Goal: Task Accomplishment & Management: Manage account settings

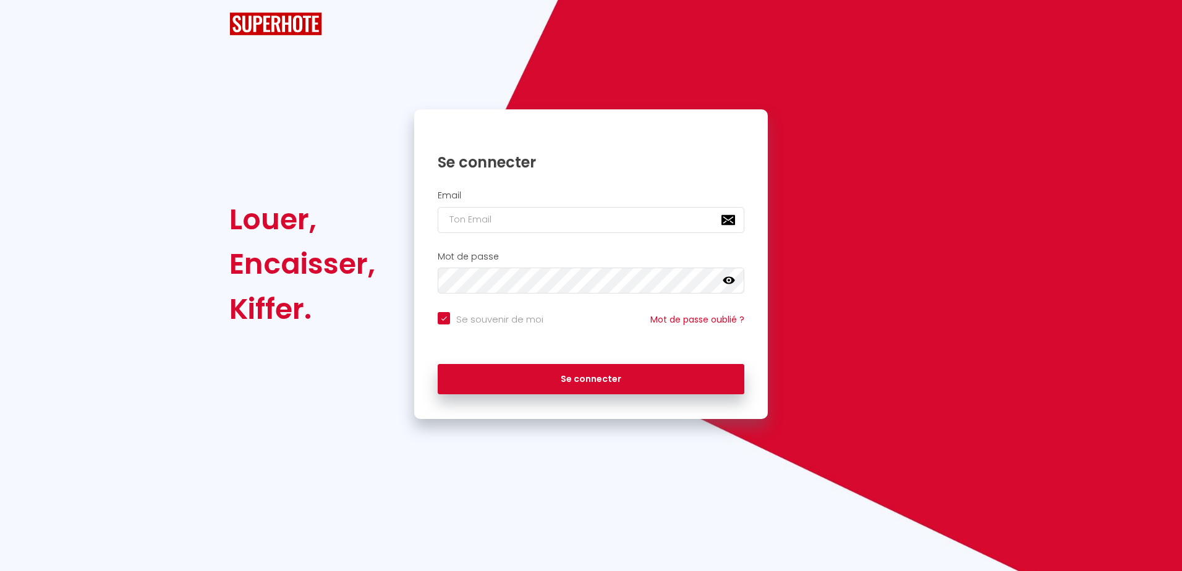
checkbox input "true"
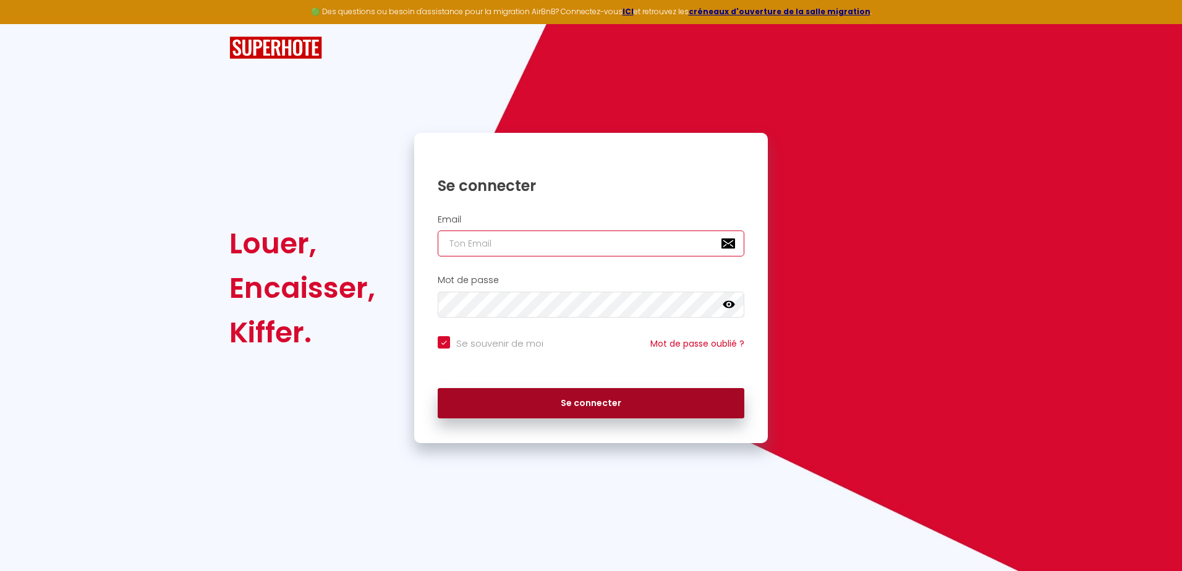
type input "[EMAIL_ADDRESS][DOMAIN_NAME]"
click at [609, 394] on button "Se connecter" at bounding box center [591, 403] width 307 height 31
checkbox input "true"
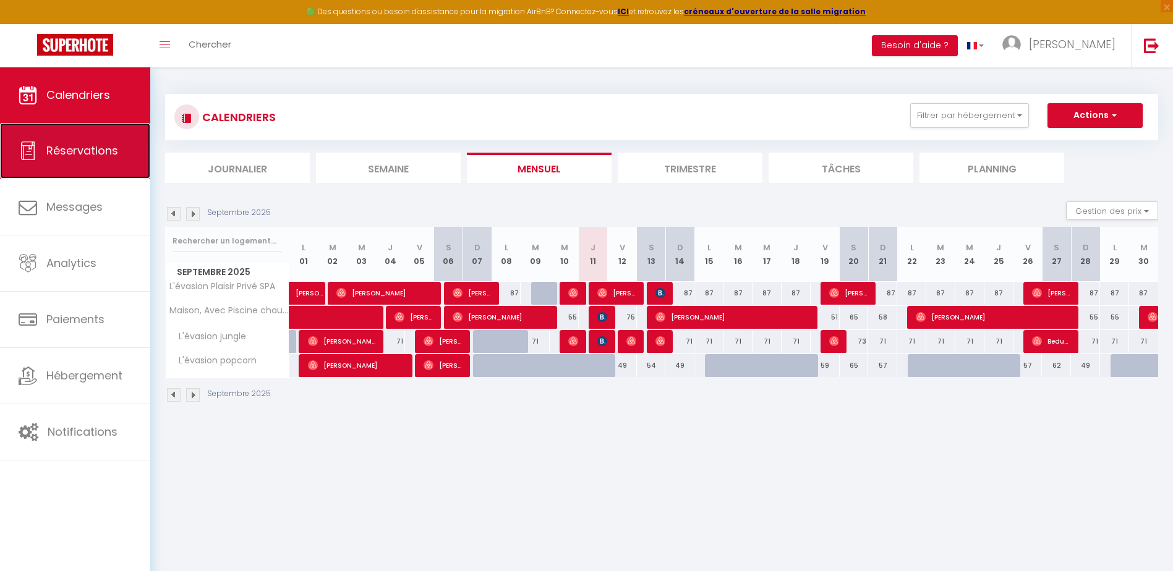
click at [90, 155] on span "Réservations" at bounding box center [82, 150] width 72 height 15
select select "not_cancelled"
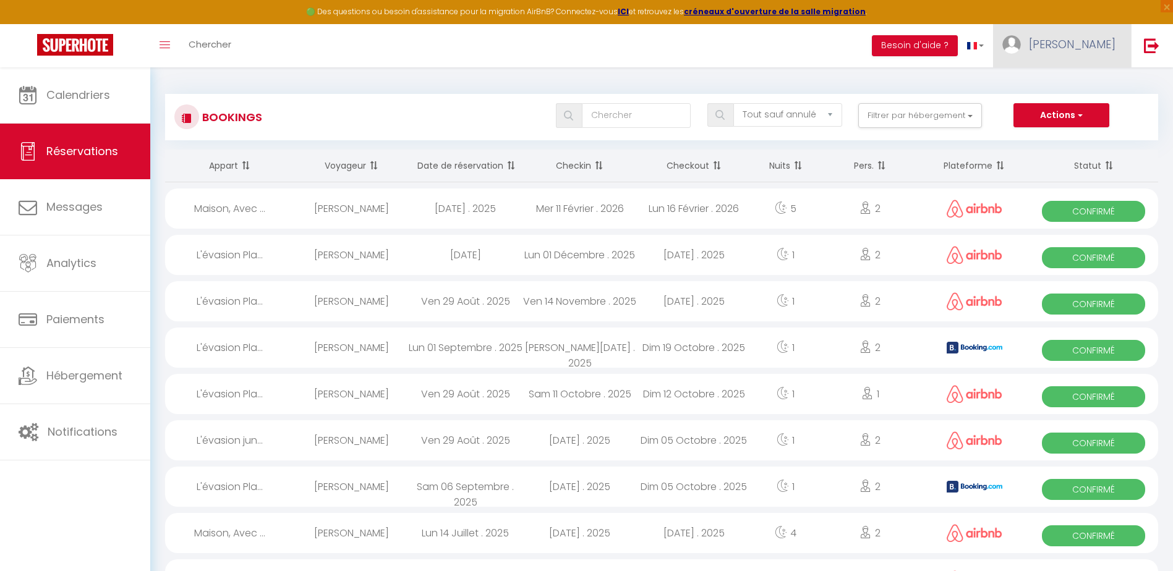
click at [1096, 45] on span "[PERSON_NAME]" at bounding box center [1072, 43] width 87 height 15
click at [174, 50] on link "Toggle menubar" at bounding box center [164, 45] width 29 height 43
click at [169, 46] on icon "Toggle menubar" at bounding box center [164, 44] width 11 height 7
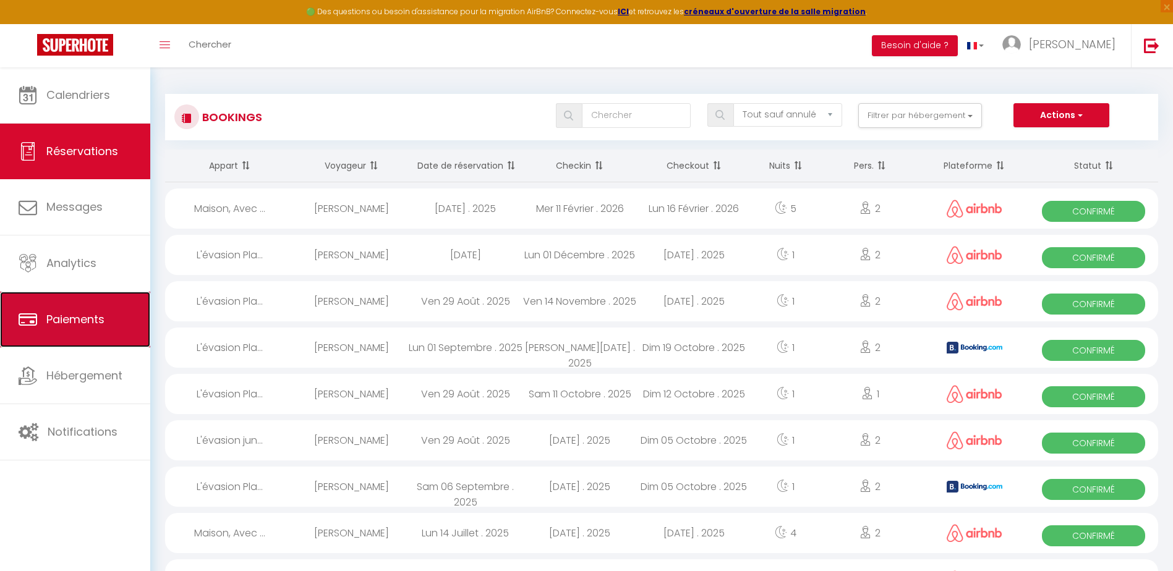
click at [84, 311] on link "Paiements" at bounding box center [75, 320] width 150 height 56
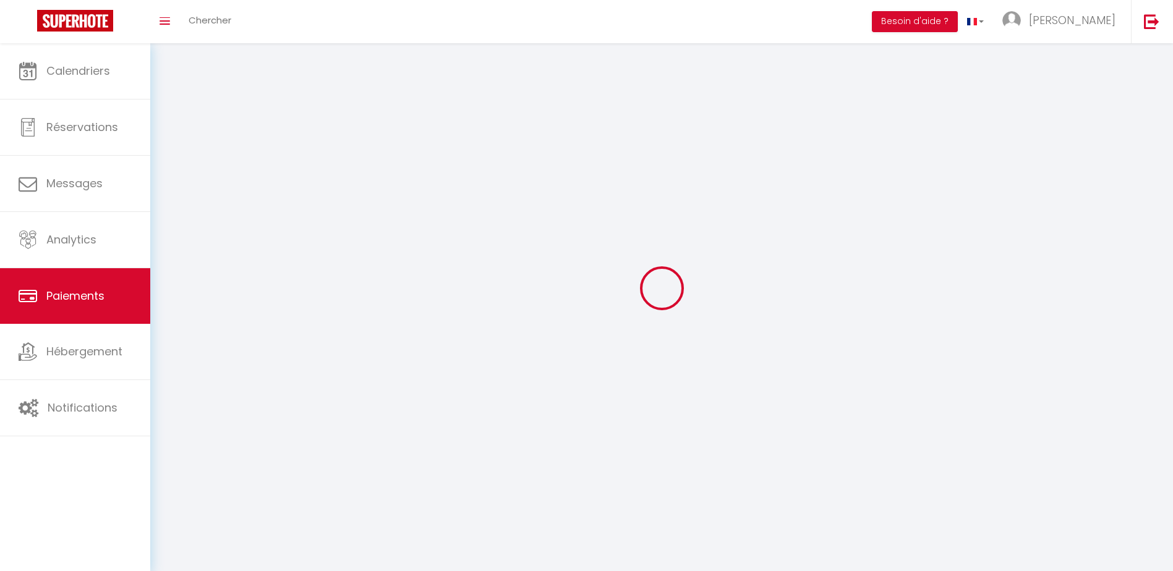
select select "2"
select select "0"
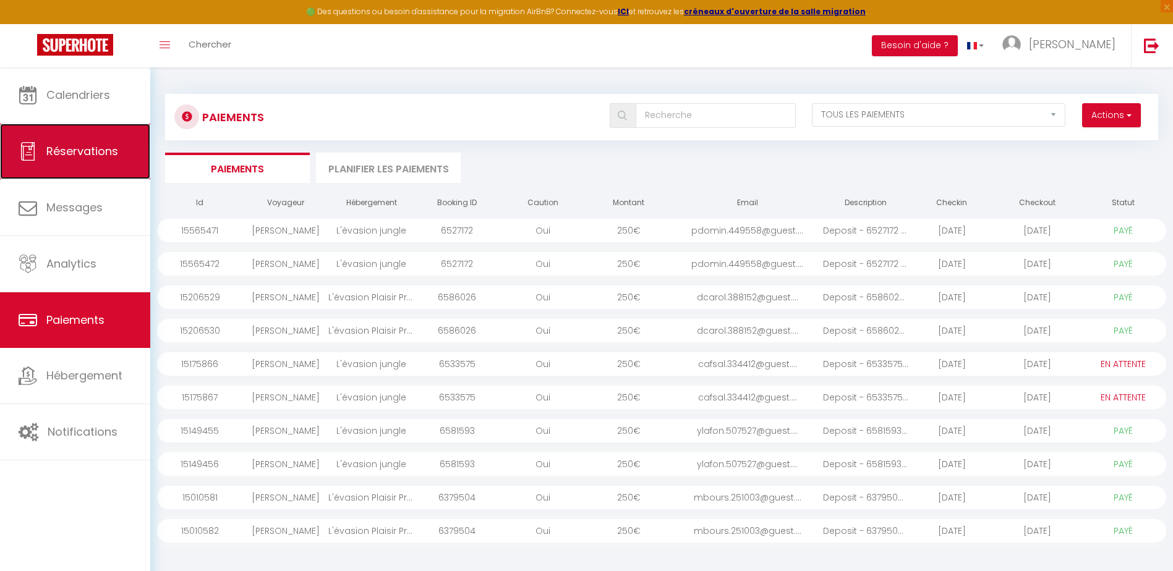
click at [97, 144] on span "Réservations" at bounding box center [82, 150] width 72 height 15
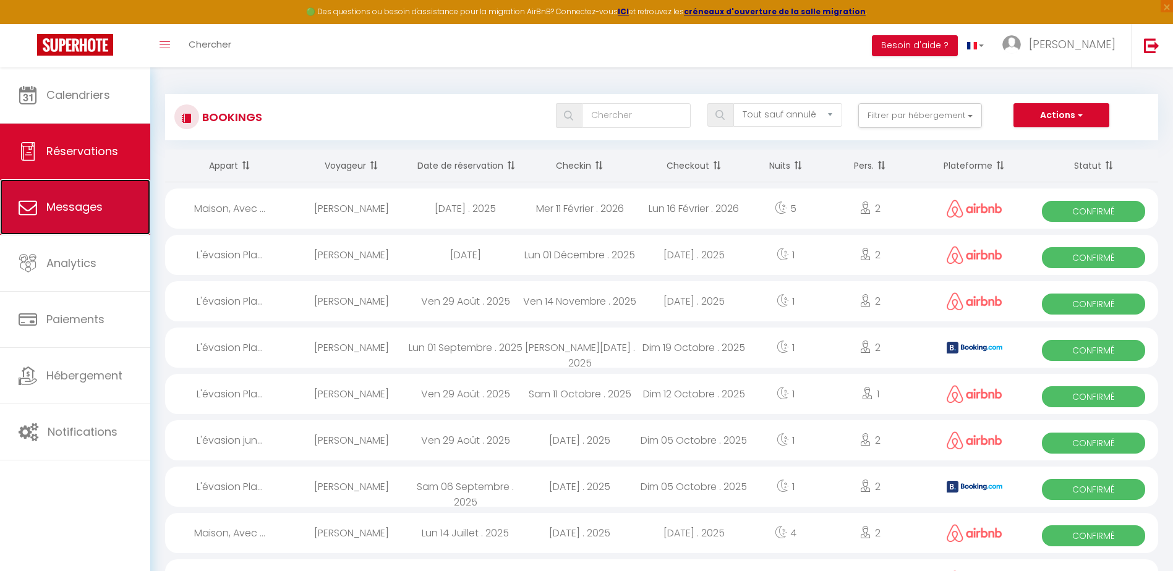
click at [84, 212] on span "Messages" at bounding box center [74, 206] width 56 height 15
select select "message"
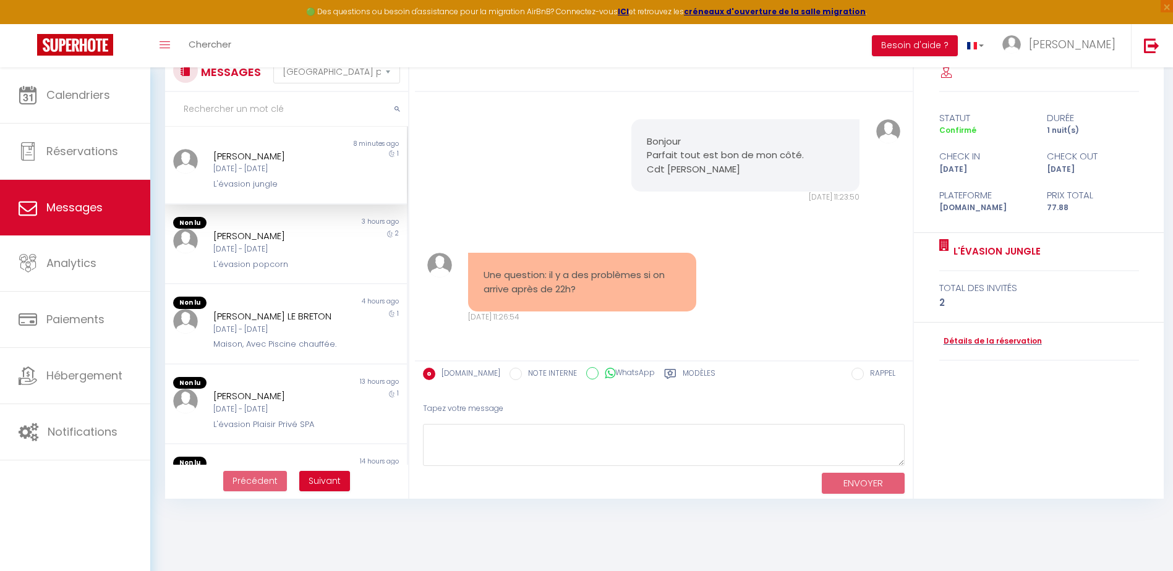
scroll to position [62, 0]
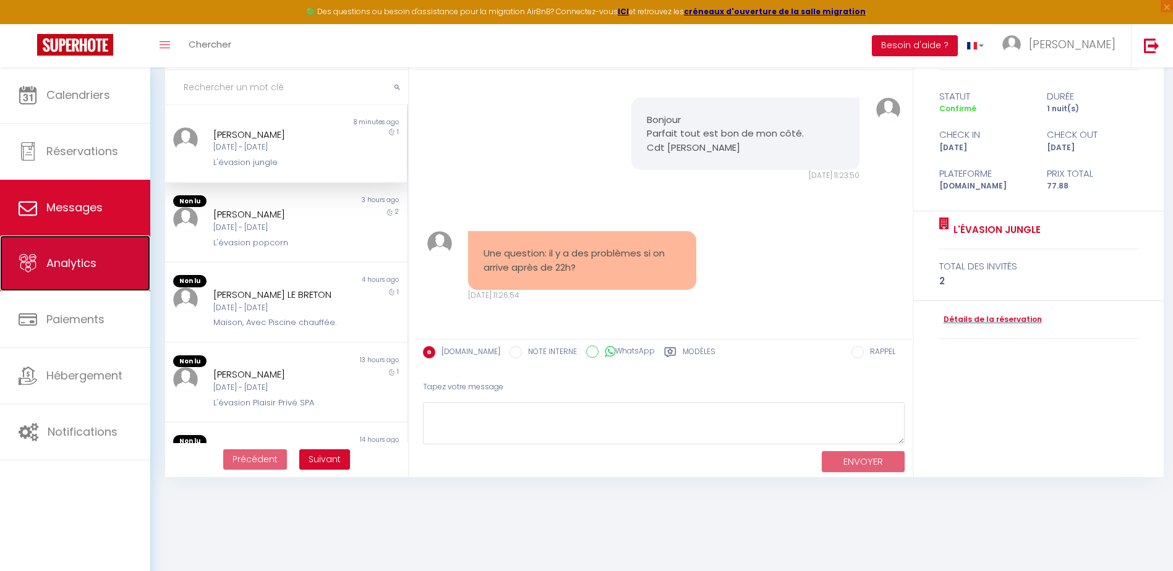
click at [70, 267] on span "Analytics" at bounding box center [71, 262] width 50 height 15
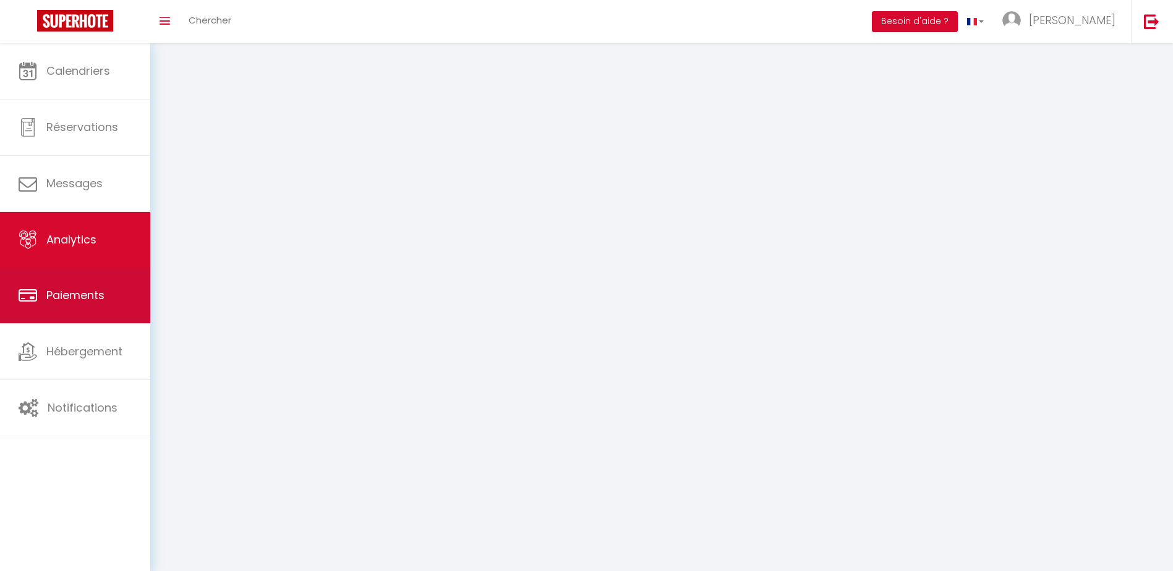
select select "2025"
select select "9"
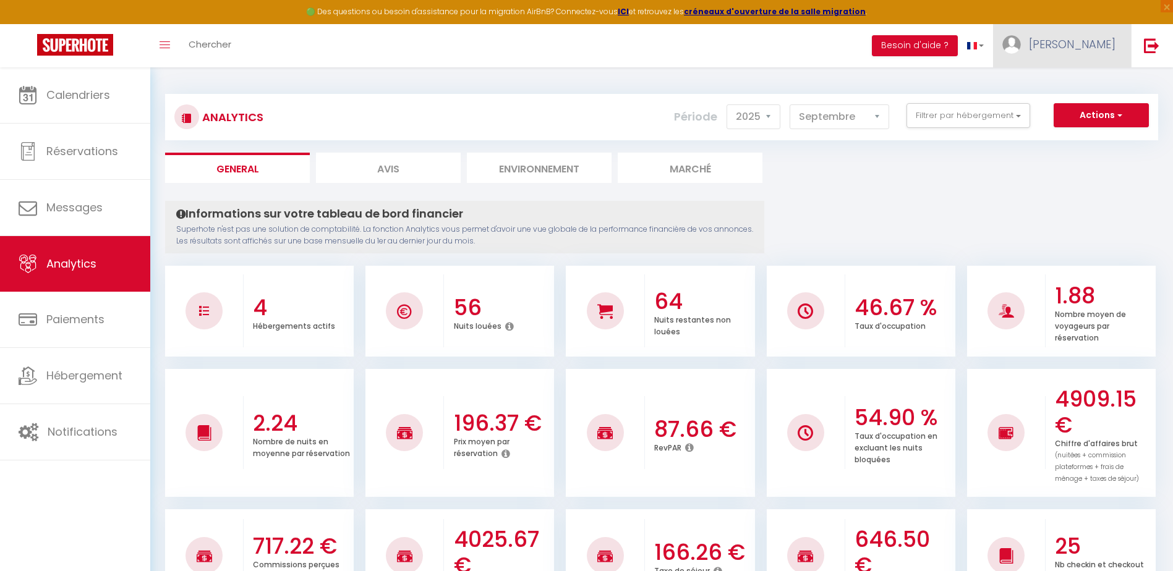
click at [1083, 46] on span "[PERSON_NAME]" at bounding box center [1072, 43] width 87 height 15
click at [1079, 87] on link "Paramètres" at bounding box center [1080, 85] width 91 height 21
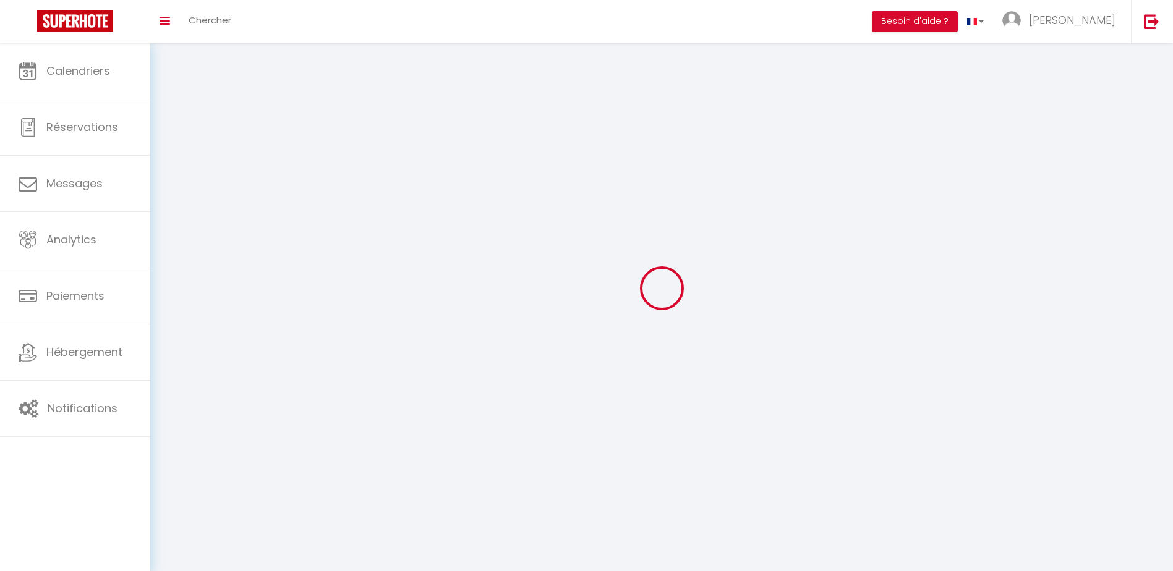
type input "[PERSON_NAME]"
type input "leduey"
type input "0645583450"
type input "8 le chene"
type input "35720"
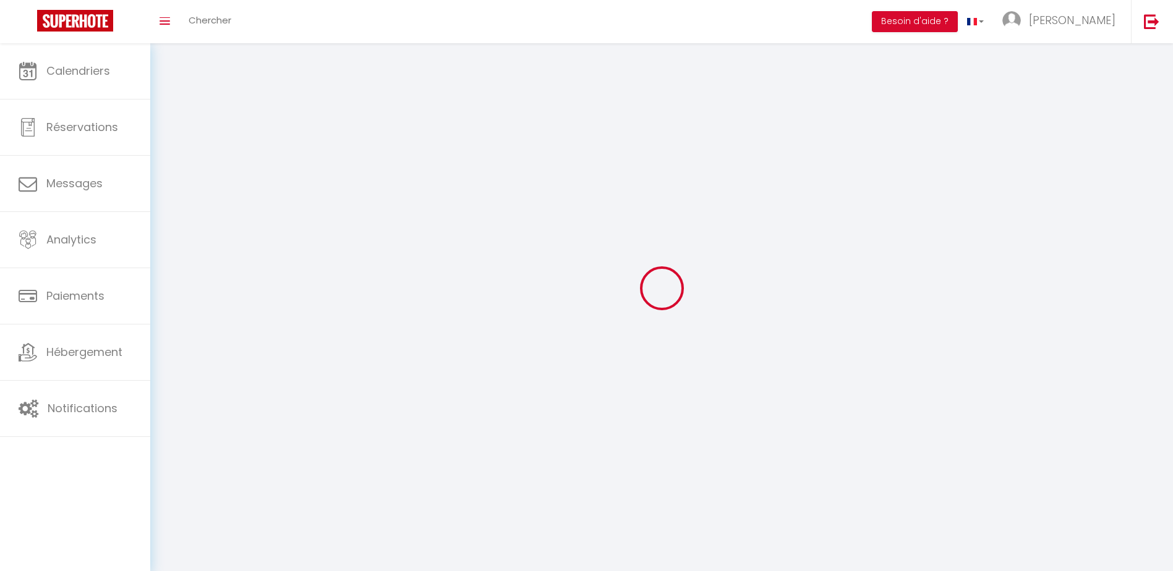
type input "Saint Pierre de plesguen"
type input "OymDjPqaUDy2SRb0TOKzGsJAJ"
type input "lOYU6WVWrsDrO8W2WrwKeRdJO"
select select "28"
select select "fr"
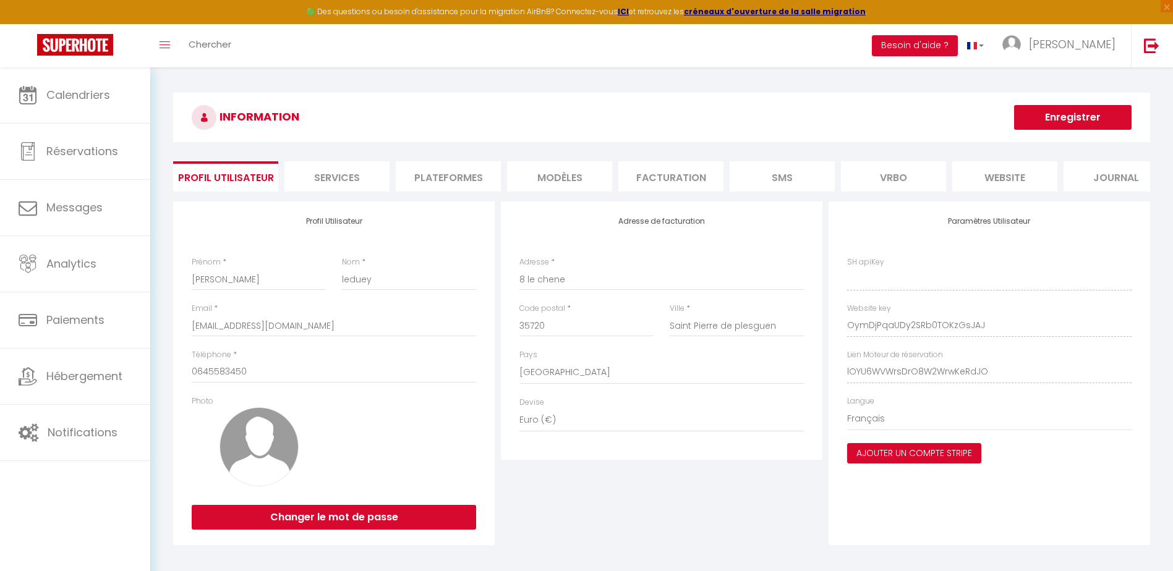
type input "OymDjPqaUDy2SRb0TOKzGsJAJ"
type input "lOYU6WVWrsDrO8W2WrwKeRdJO"
type input "[URL][DOMAIN_NAME]"
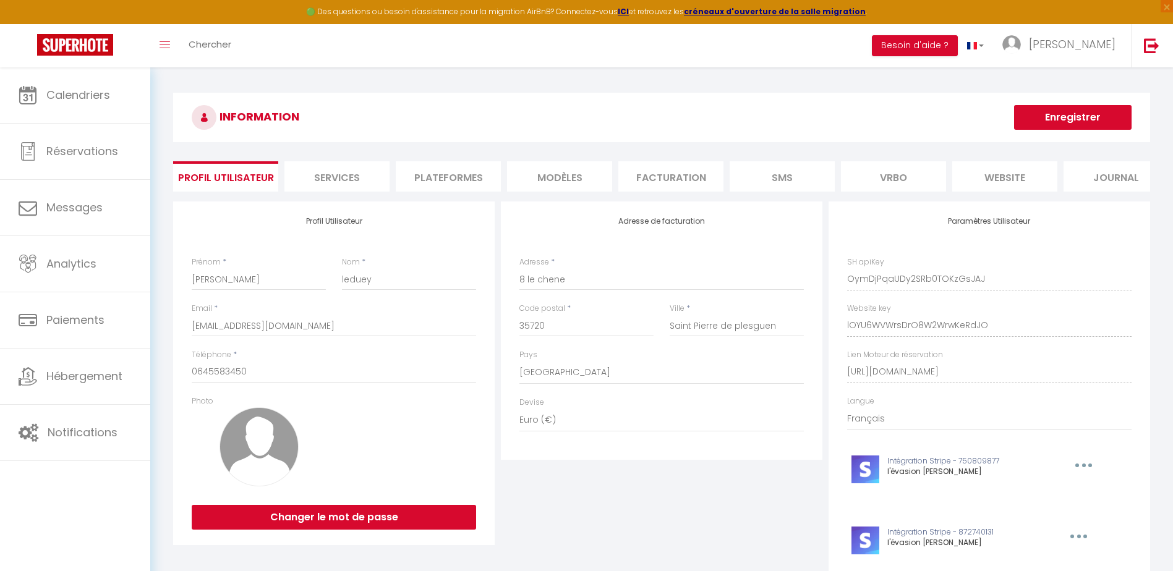
click at [689, 174] on li "Facturation" at bounding box center [670, 176] width 105 height 30
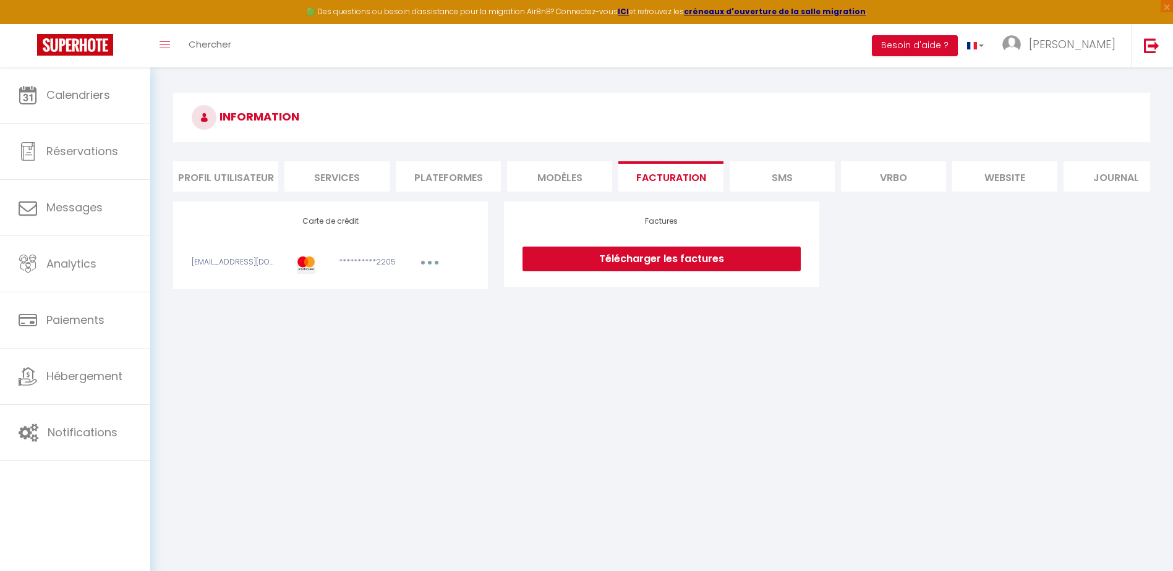
click at [691, 268] on link "Télécharger les factures" at bounding box center [661, 259] width 278 height 25
click at [435, 265] on div "**********" at bounding box center [331, 245] width 278 height 57
click at [435, 272] on button "button" at bounding box center [429, 264] width 35 height 15
click at [516, 392] on body "🟢 Des questions ou besoin d'assistance pour la migration AirBnB? Connectez-vous…" at bounding box center [586, 352] width 1173 height 571
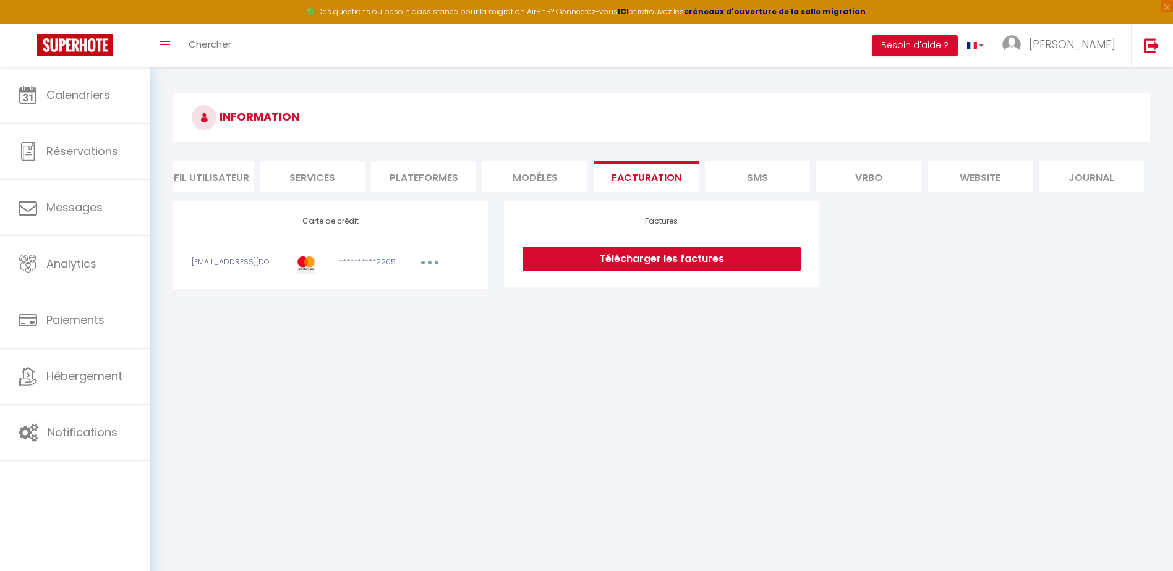
click at [321, 181] on li "Services" at bounding box center [312, 176] width 105 height 30
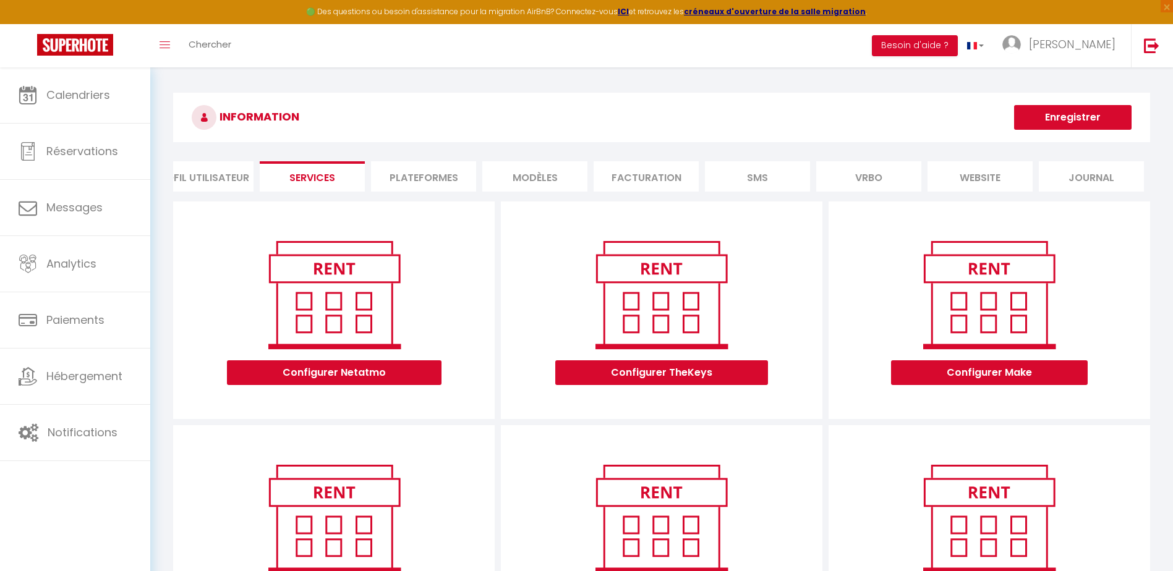
click at [216, 180] on li "Profil Utilisateur" at bounding box center [200, 176] width 105 height 30
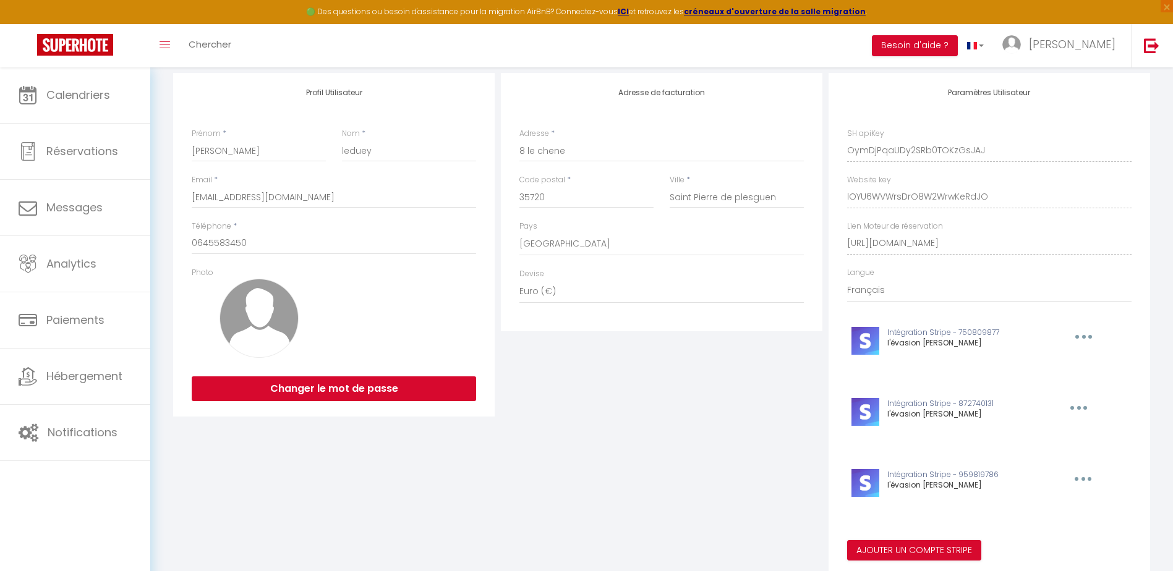
scroll to position [178, 0]
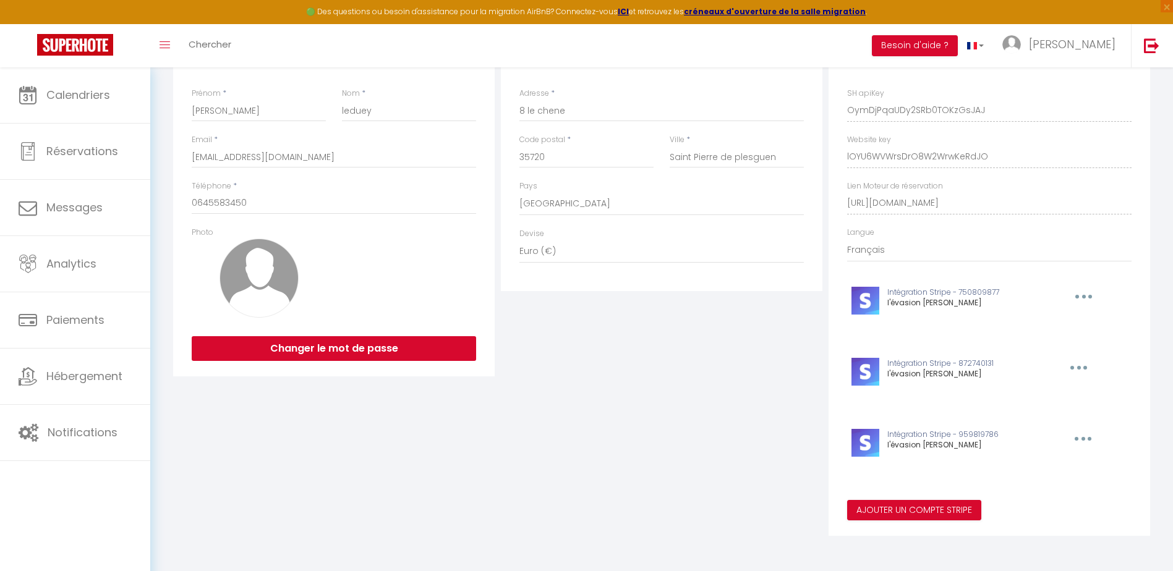
click at [1085, 296] on button "button" at bounding box center [1082, 297] width 38 height 20
click at [1032, 347] on button "Editer" at bounding box center [1051, 346] width 91 height 21
type input "l'évasion [PERSON_NAME]"
type input "pk_live_51Kuv4ICsty33KWB0Nlf7SiNDW3g6dCgkT9svavkAncRT1Jkf90ghi3LoBhkZrl3QMh983z…"
type input "sk_live_51Kuv4ICsty33KWB0dvDOnukeuVmI1Im2clGPLYTAnvu1guM8iKot6QHskVZ0I8QGuS8YvZ…"
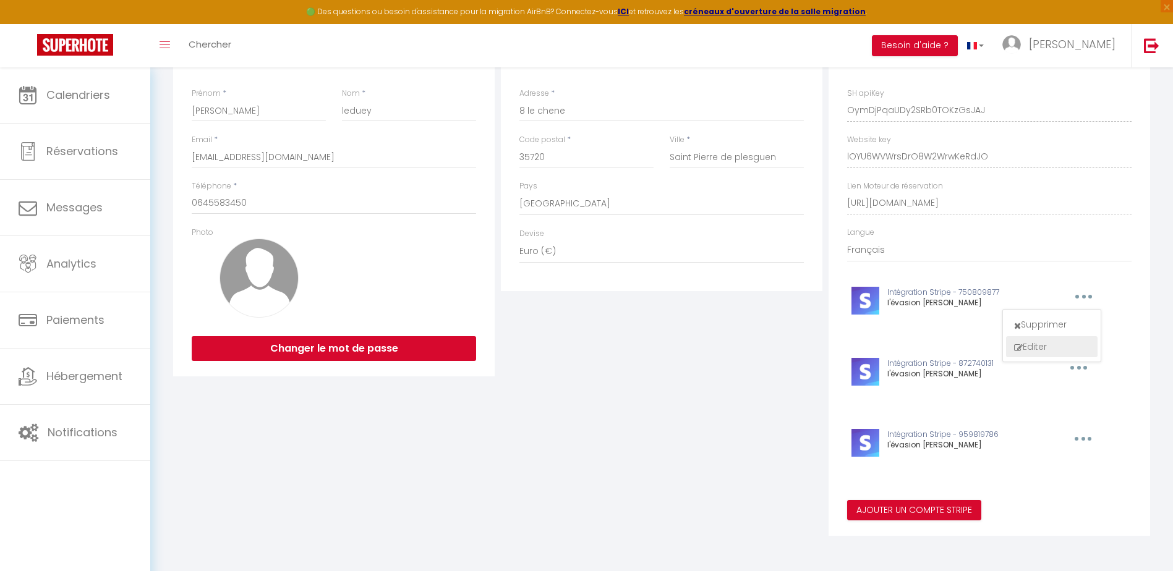
scroll to position [0, 15]
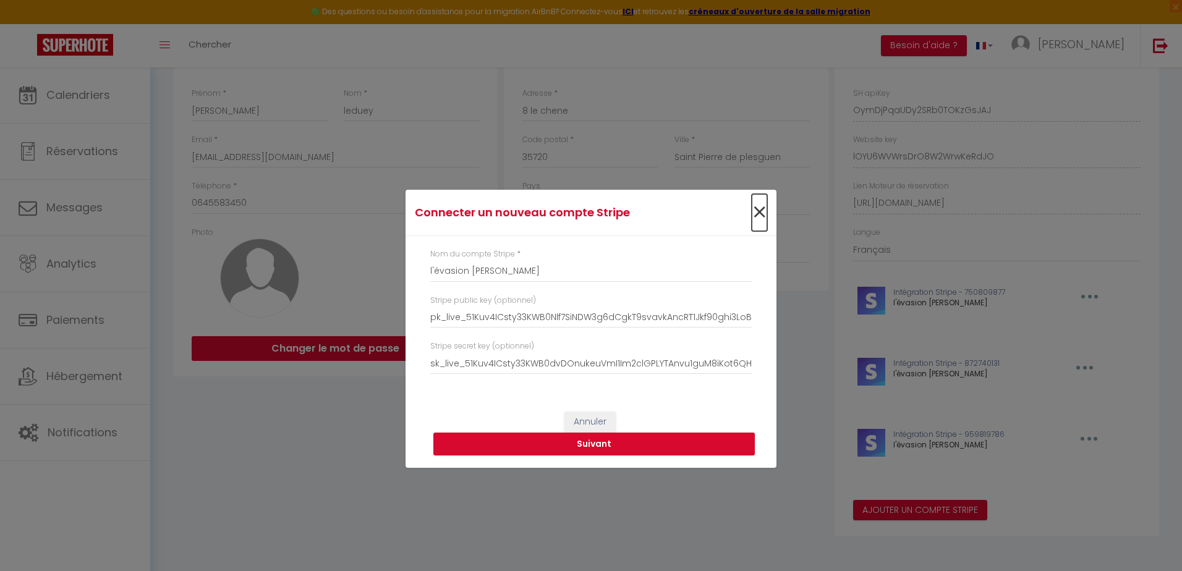
click at [760, 211] on span "×" at bounding box center [759, 212] width 15 height 37
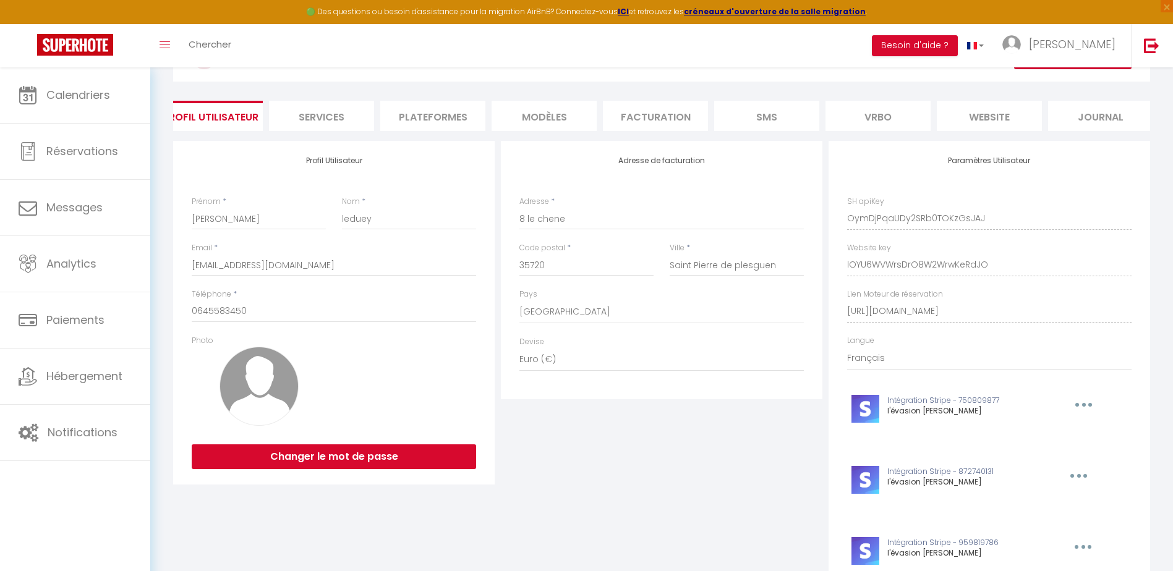
scroll to position [0, 0]
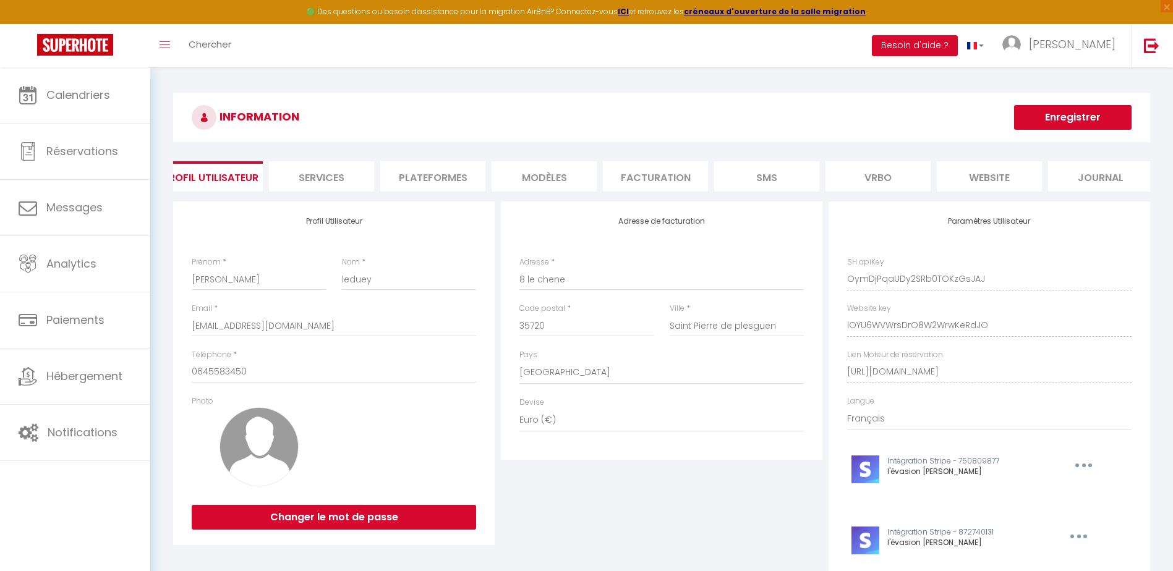
click at [662, 179] on li "Facturation" at bounding box center [655, 176] width 105 height 30
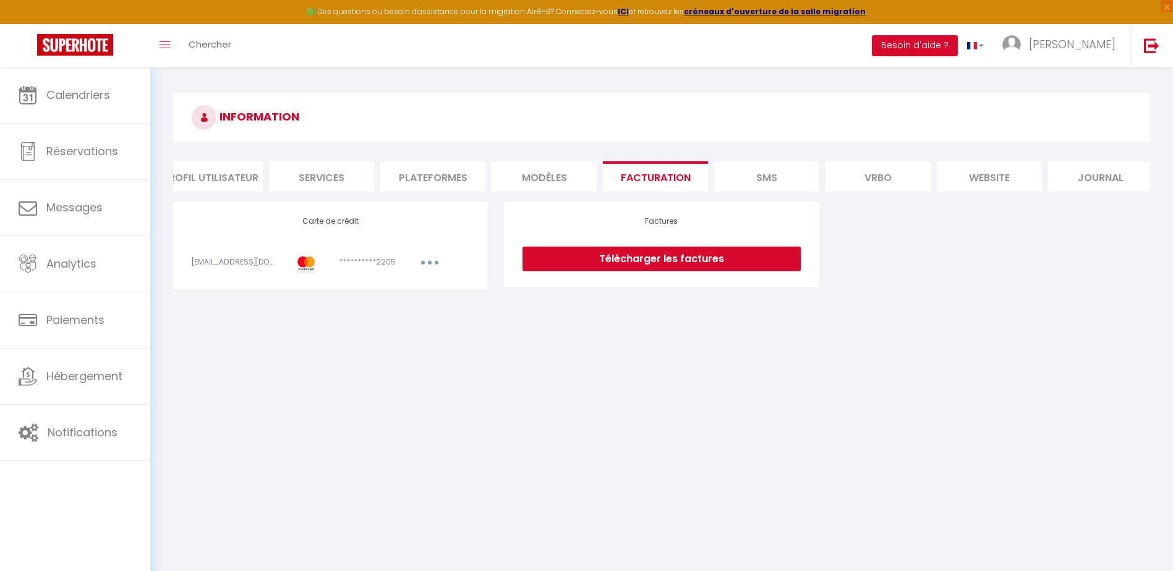
click at [666, 265] on link "Télécharger les factures" at bounding box center [661, 259] width 278 height 25
click at [432, 180] on li "Plateformes" at bounding box center [423, 176] width 105 height 30
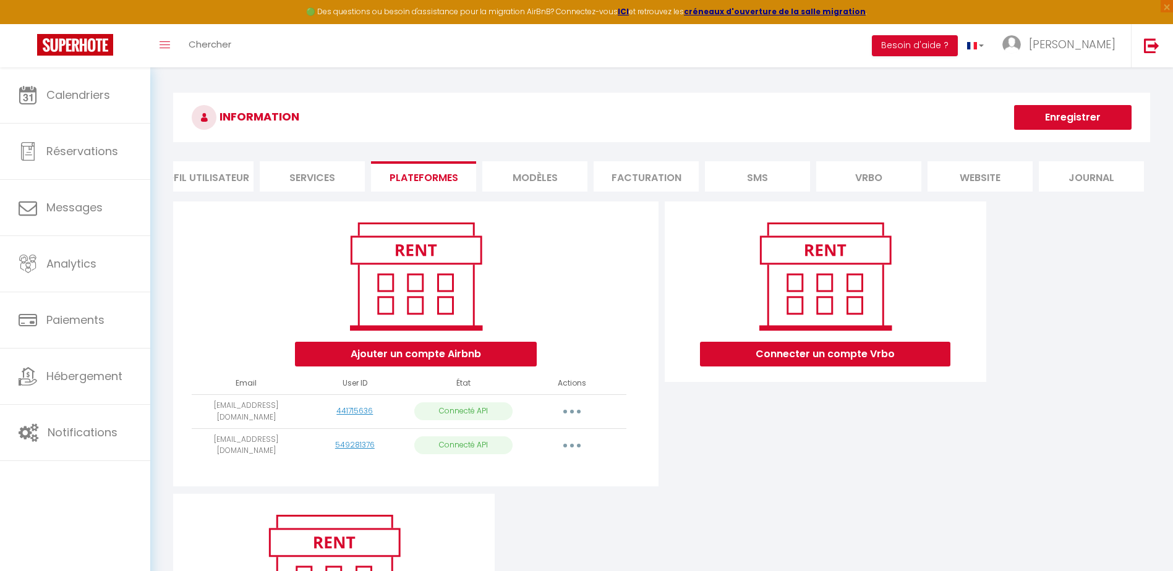
click at [545, 172] on li "MODÈLES" at bounding box center [534, 176] width 105 height 30
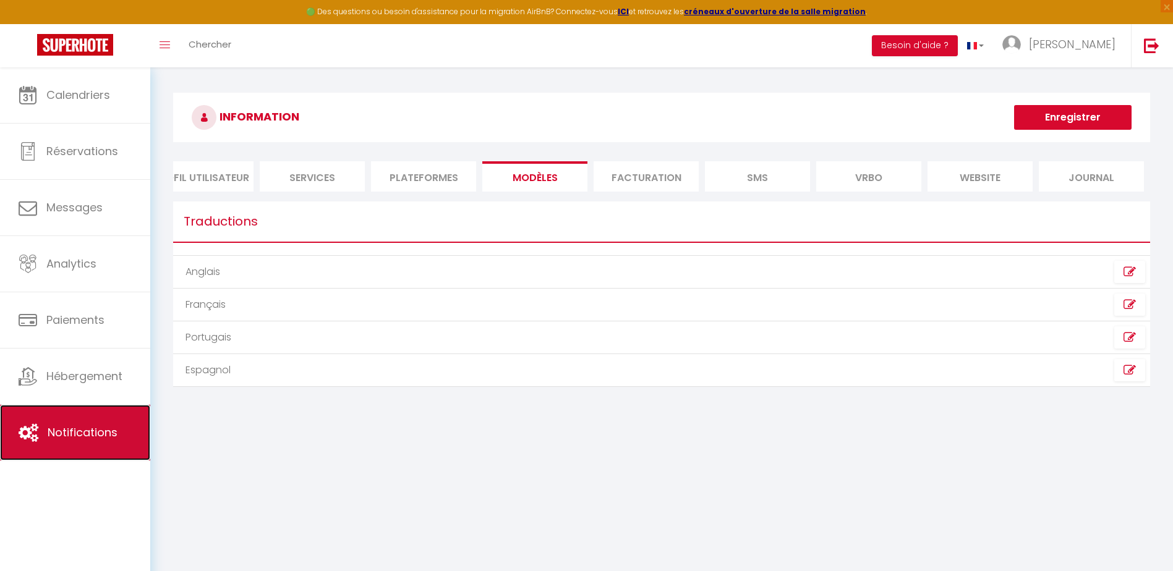
click at [87, 426] on span "Notifications" at bounding box center [83, 432] width 70 height 15
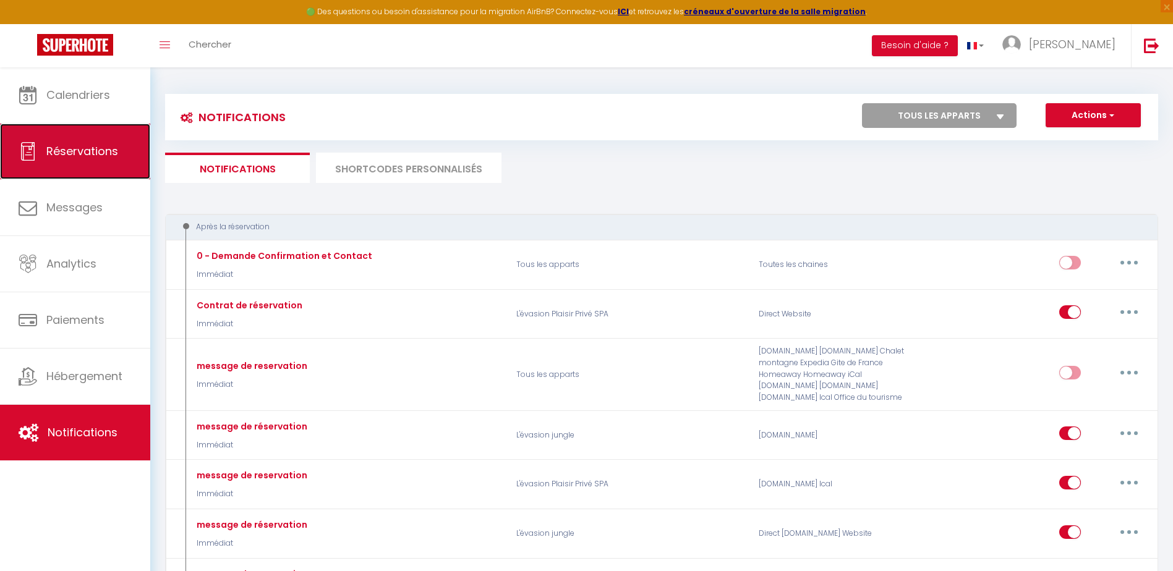
click at [115, 164] on link "Réservations" at bounding box center [75, 152] width 150 height 56
select select "not_cancelled"
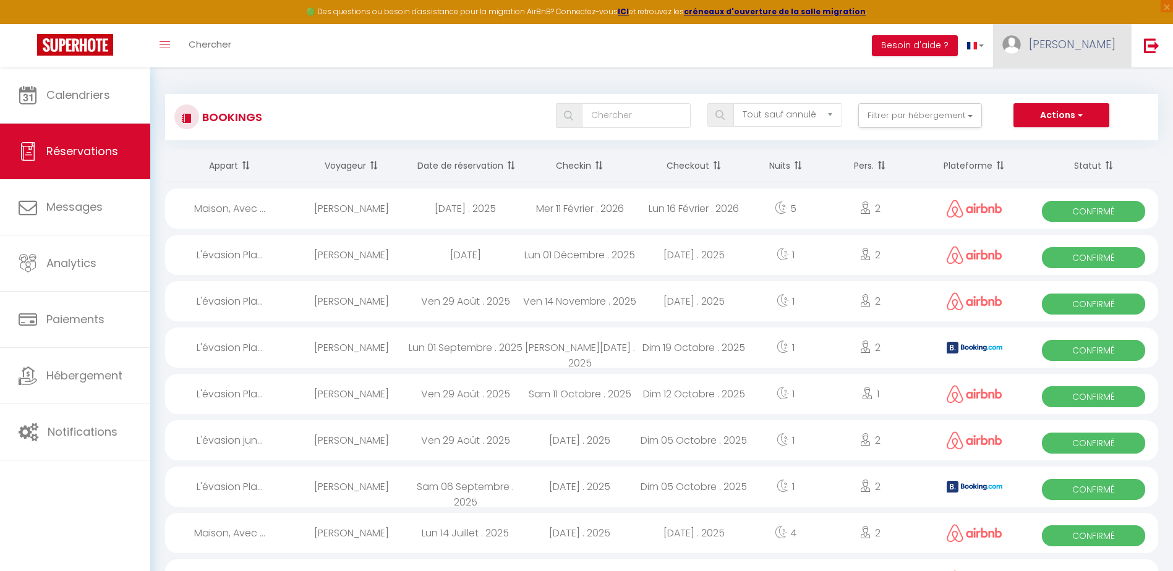
click at [1096, 43] on span "[PERSON_NAME]" at bounding box center [1072, 43] width 87 height 15
click at [1087, 102] on link "Équipe" at bounding box center [1080, 108] width 91 height 21
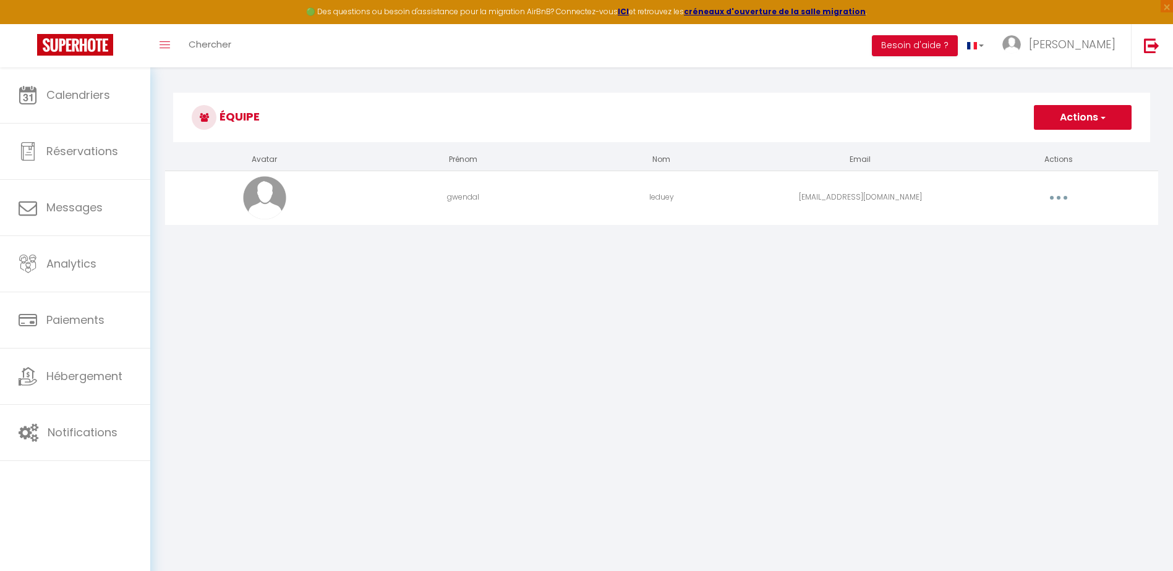
click at [1110, 111] on button "Actions" at bounding box center [1082, 117] width 98 height 25
click at [993, 48] on link at bounding box center [975, 45] width 36 height 43
click at [1076, 42] on span "[PERSON_NAME]" at bounding box center [1072, 43] width 87 height 15
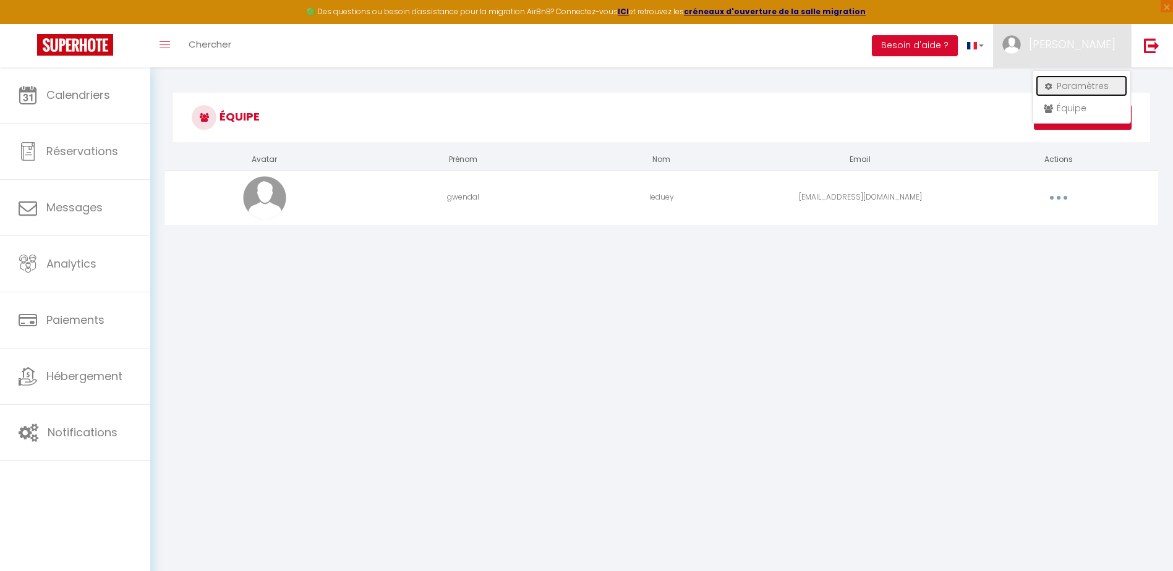
click at [1093, 87] on link "Paramètres" at bounding box center [1080, 85] width 91 height 21
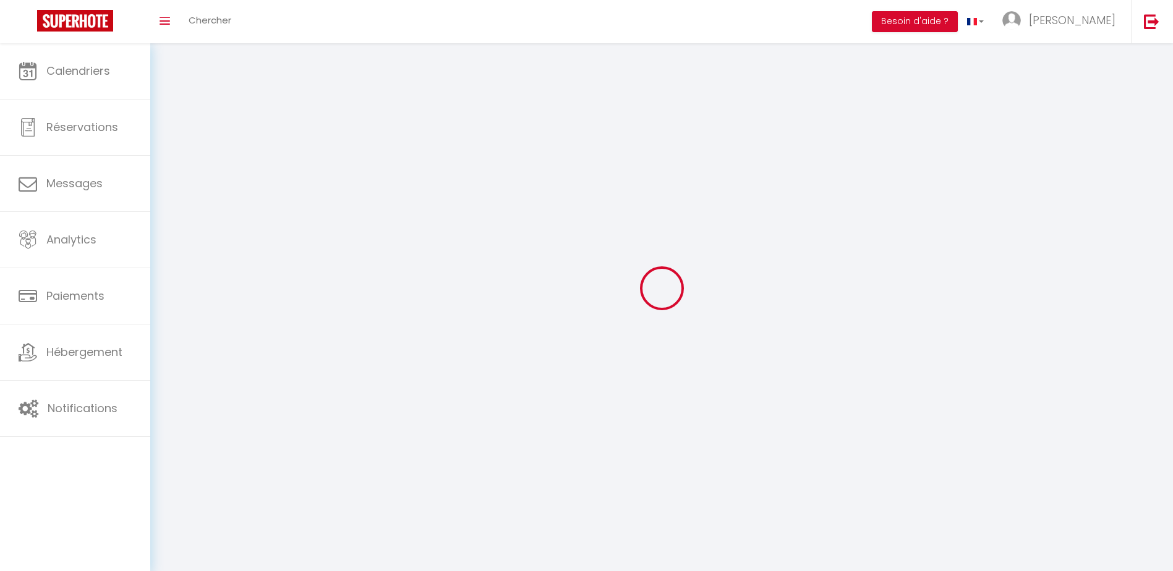
select select
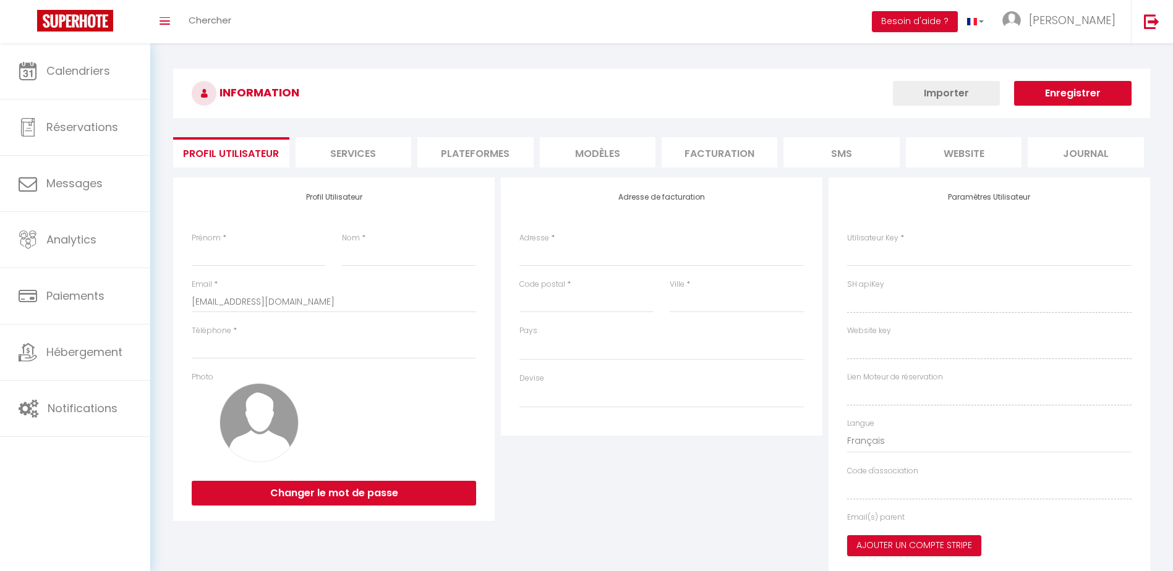
type input "[PERSON_NAME]"
type input "leduey"
type input "0645583450"
type input "8 le chene"
type input "35720"
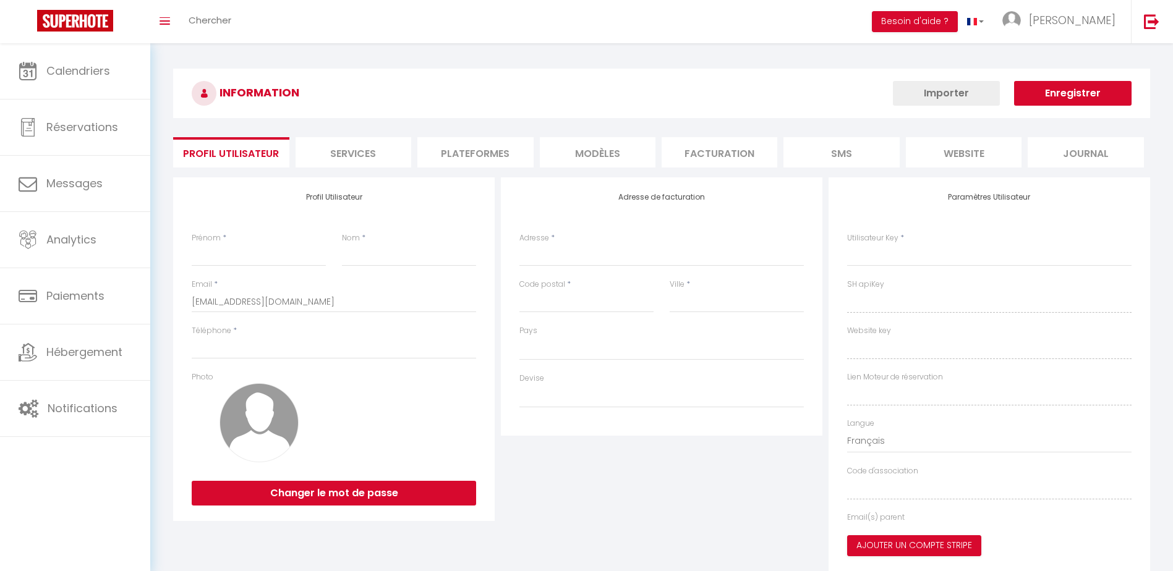
type input "Saint Pierre de plesguen"
type input "OymDjPqaUDy2SRb0TOKzGsJAJ"
type input "lOYU6WVWrsDrO8W2WrwKeRdJO"
type input "[URL][DOMAIN_NAME]"
select select "28"
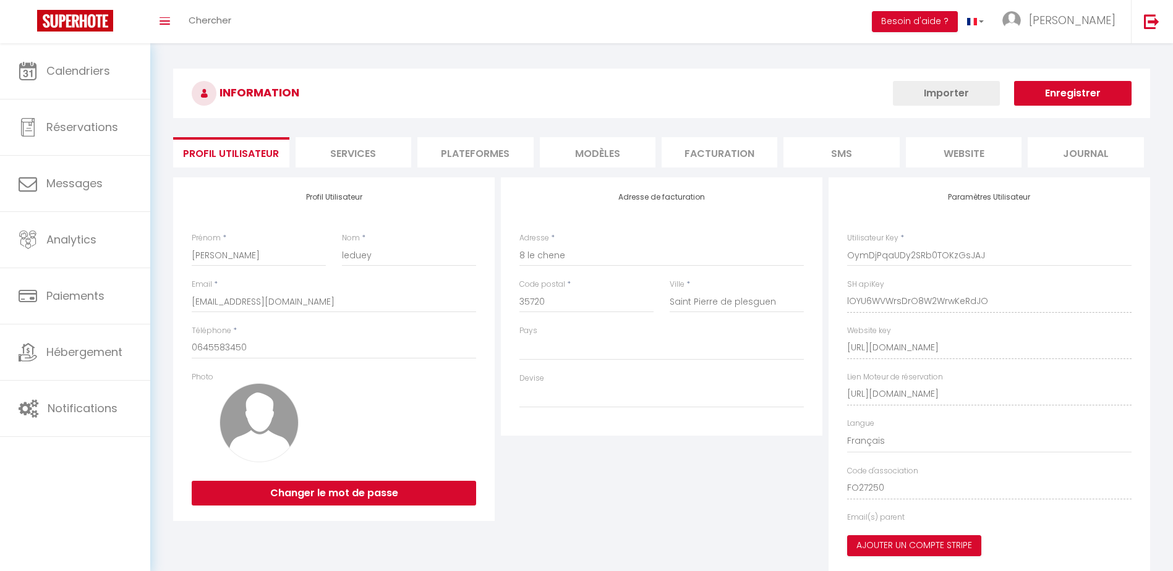
select select "fr"
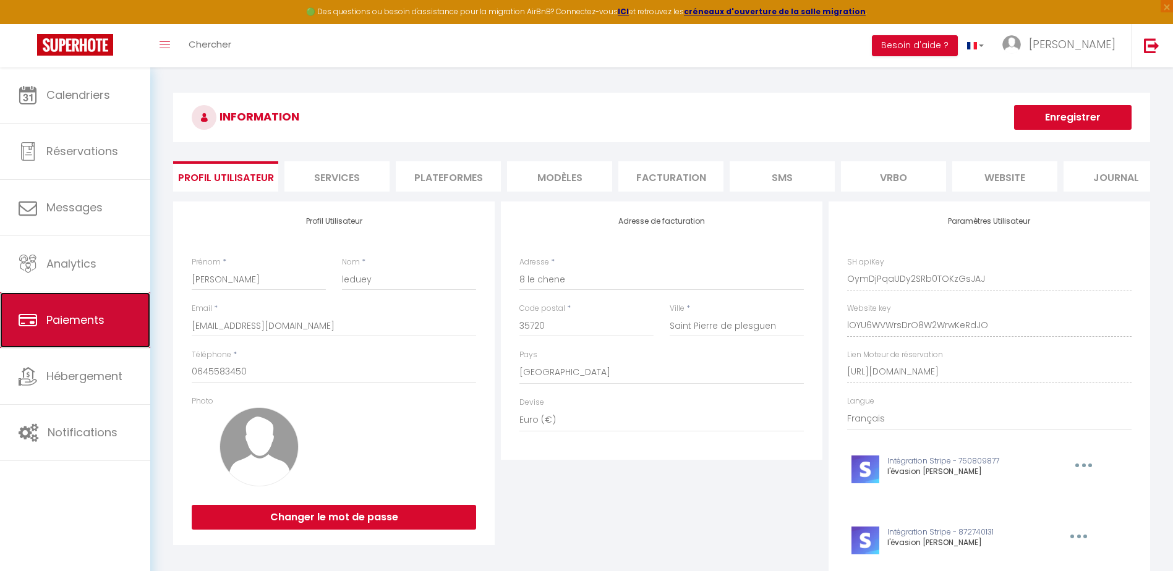
click at [96, 319] on span "Paiements" at bounding box center [75, 319] width 58 height 15
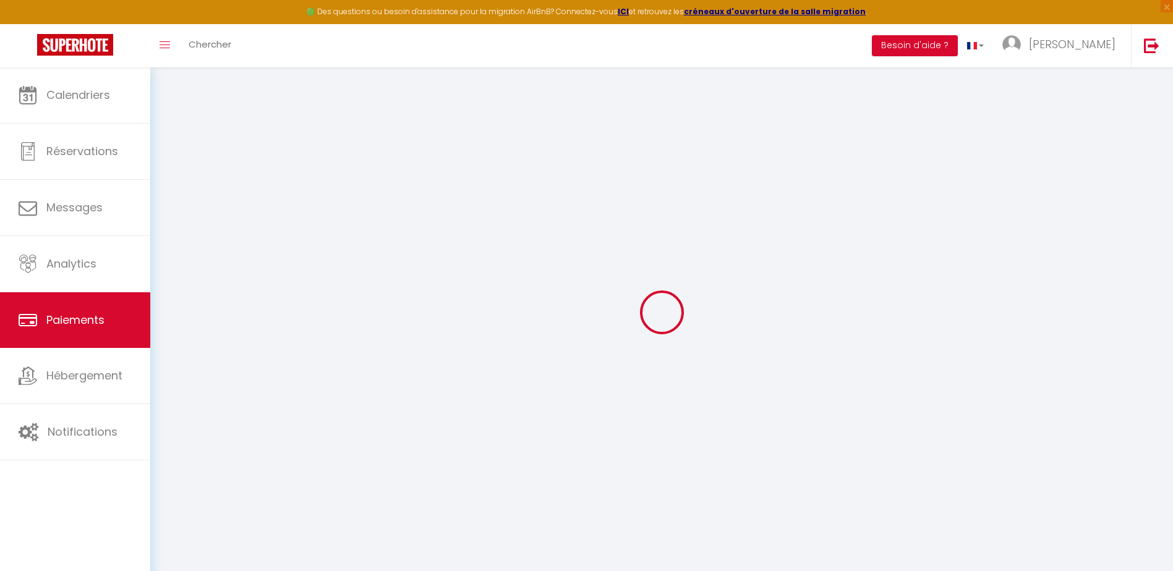
select select "2"
select select "0"
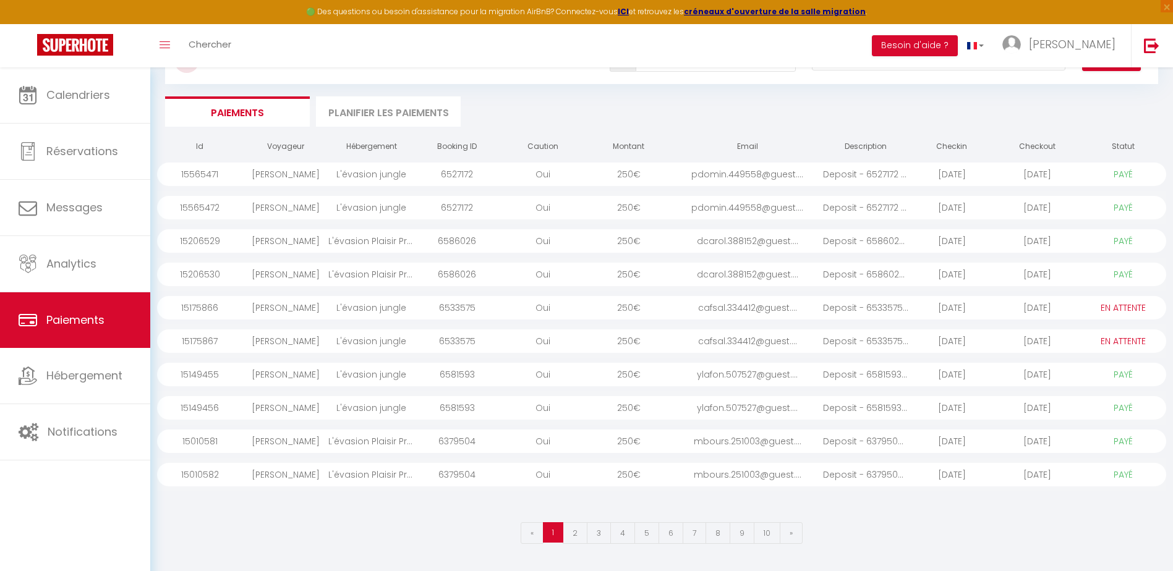
scroll to position [67, 0]
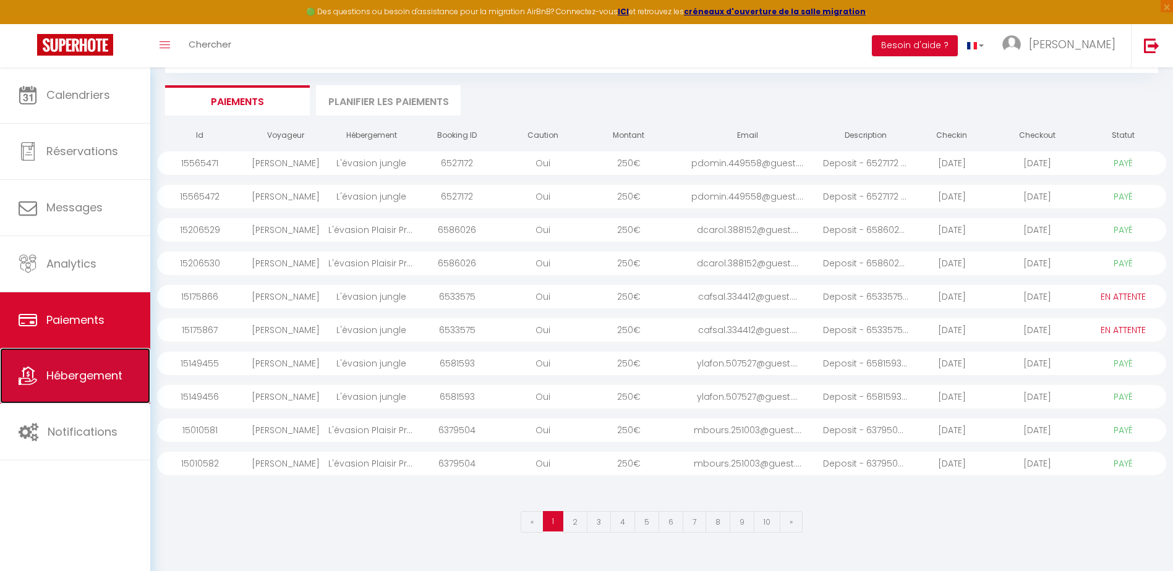
click at [45, 376] on link "Hébergement" at bounding box center [75, 376] width 150 height 56
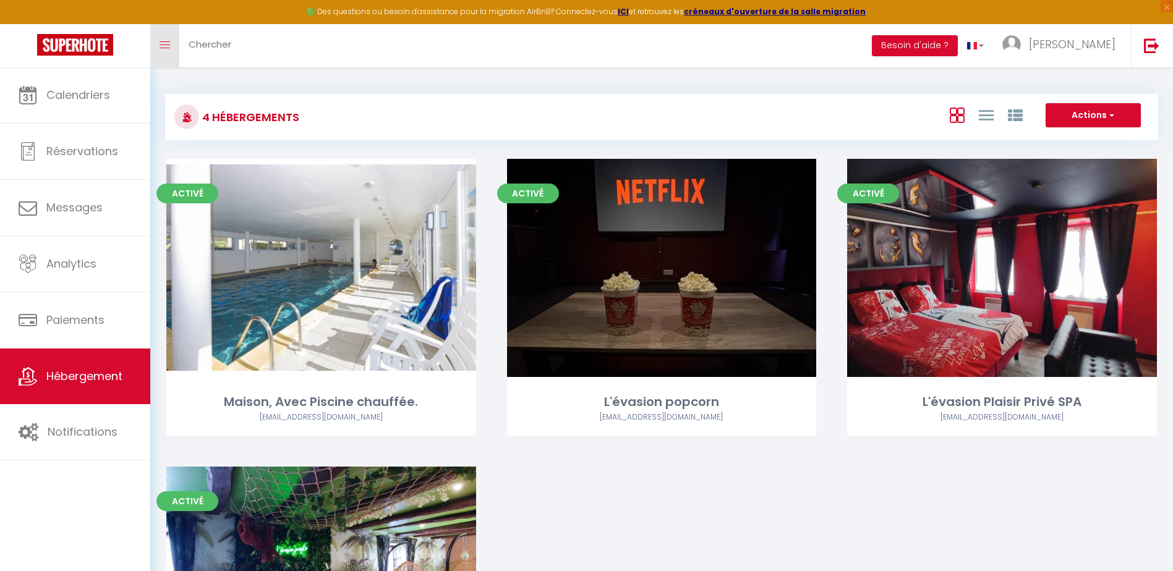
click at [161, 45] on span at bounding box center [164, 45] width 11 height 1
click at [1114, 41] on span "[PERSON_NAME]" at bounding box center [1072, 43] width 87 height 15
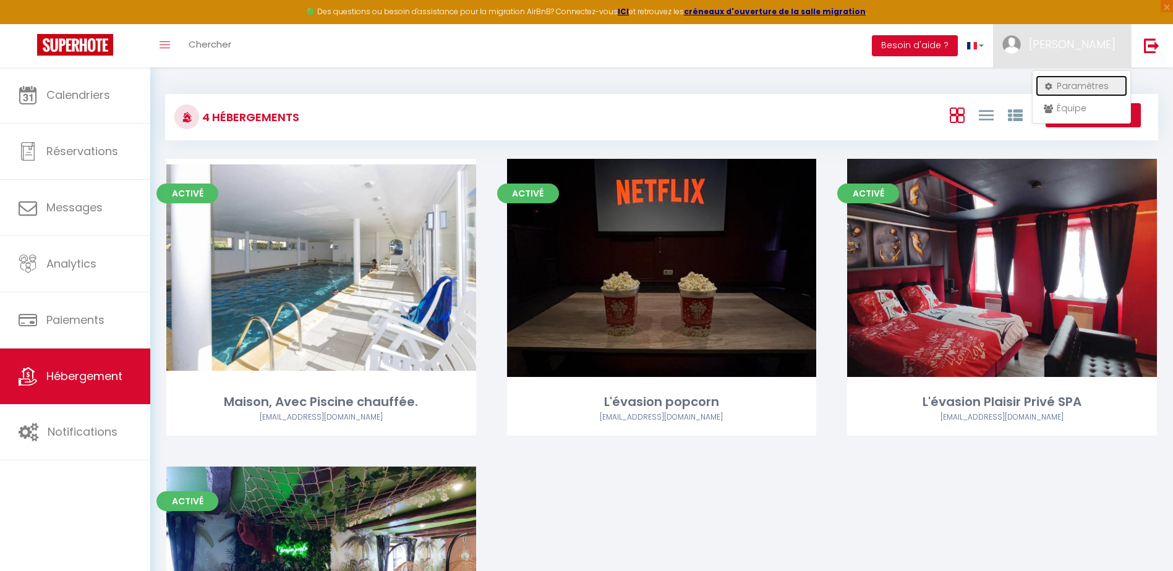
click at [1077, 84] on link "Paramètres" at bounding box center [1080, 85] width 91 height 21
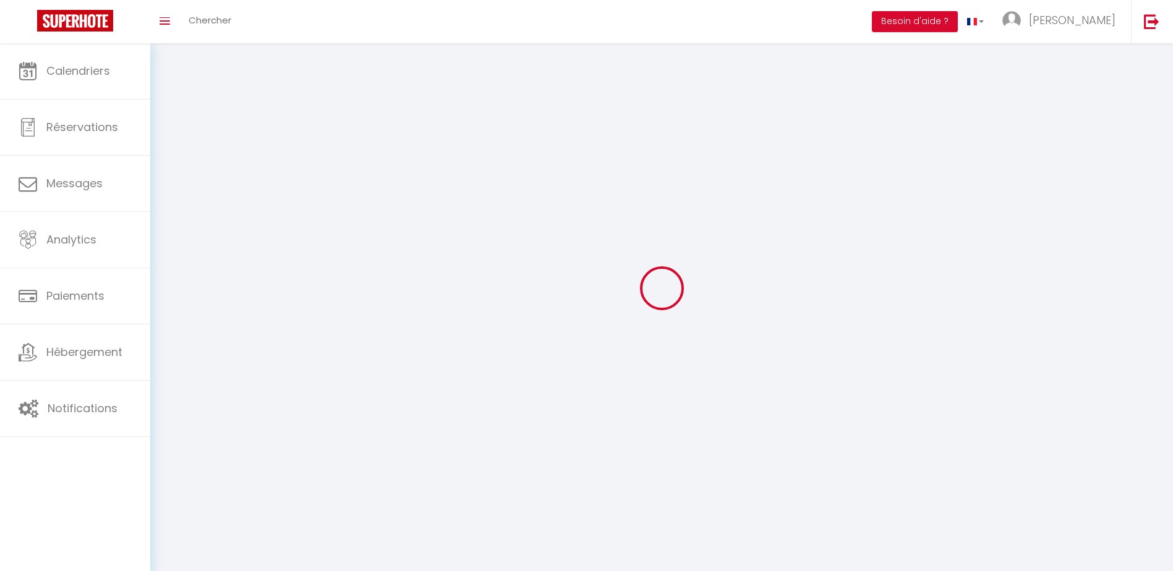
type input "[PERSON_NAME]"
type input "leduey"
type input "0645583450"
type input "8 le chene"
type input "35720"
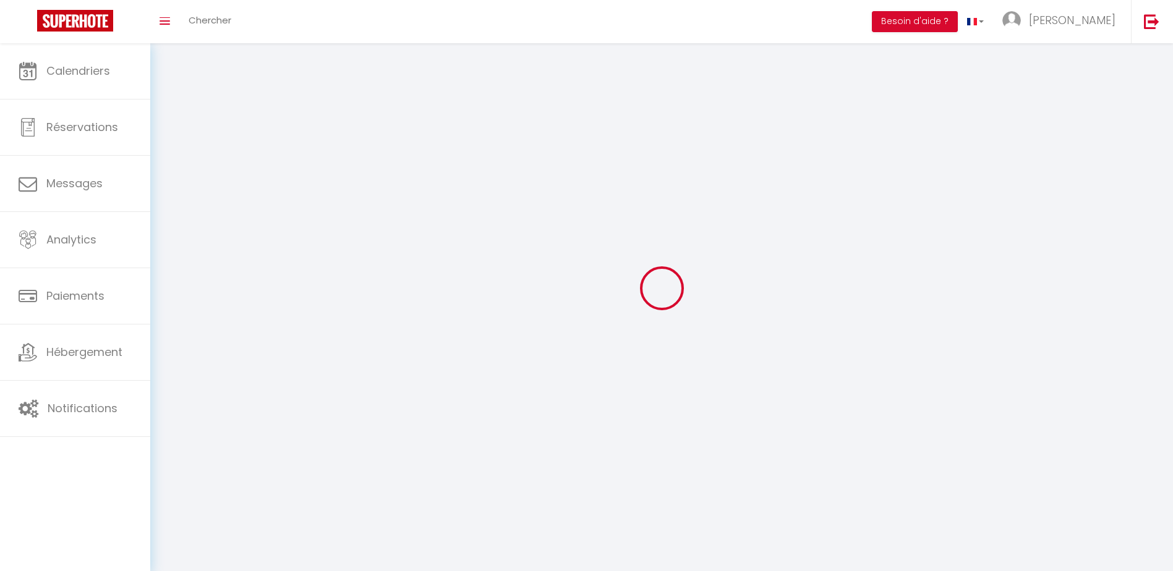
type input "Saint Pierre de plesguen"
type input "OymDjPqaUDy2SRb0TOKzGsJAJ"
type input "lOYU6WVWrsDrO8W2WrwKeRdJO"
select select "28"
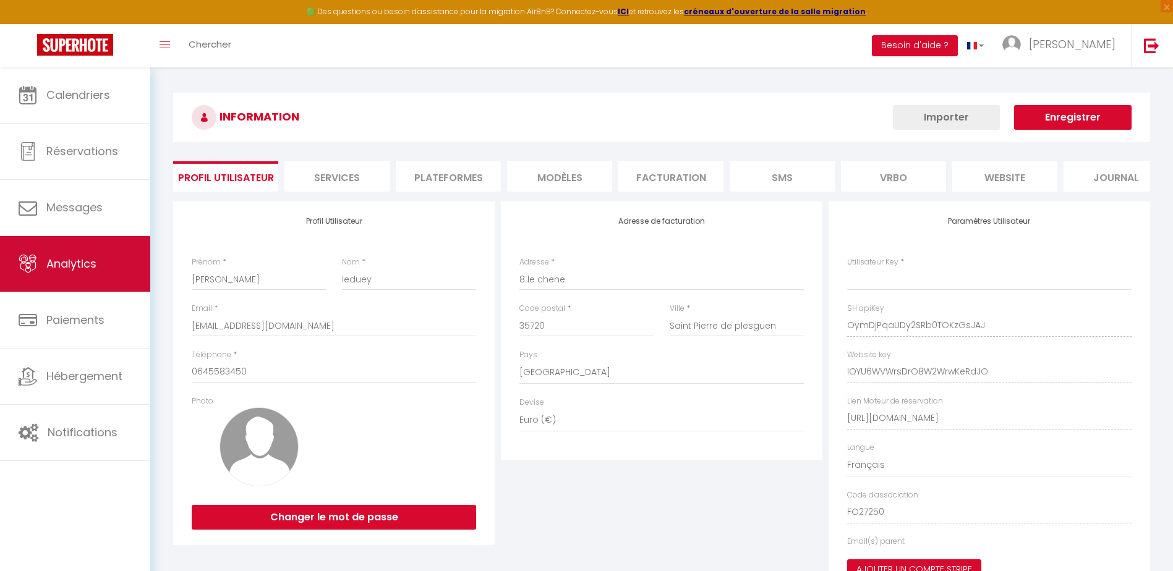
type input "OymDjPqaUDy2SRb0TOKzGsJAJ"
type input "lOYU6WVWrsDrO8W2WrwKeRdJO"
type input "[URL][DOMAIN_NAME]"
select select "fr"
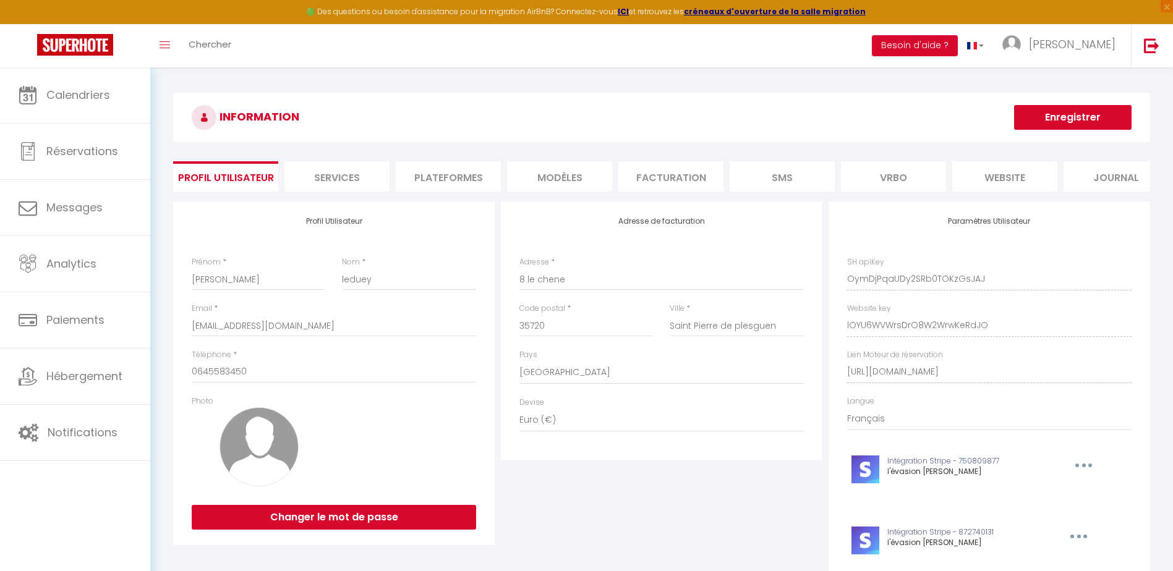
click at [353, 179] on li "Services" at bounding box center [336, 176] width 105 height 30
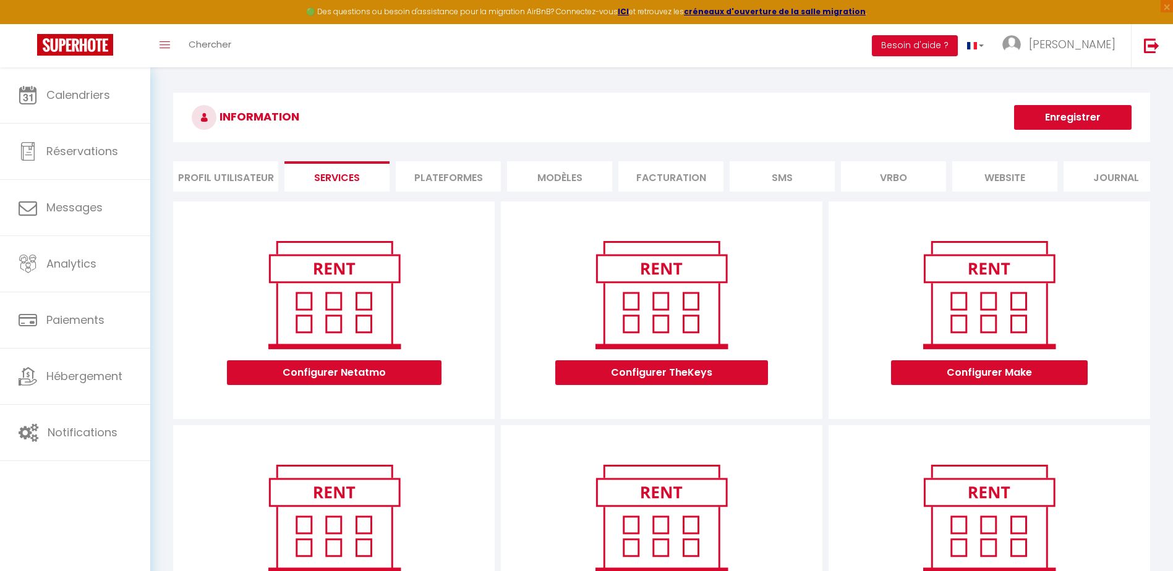
click at [438, 174] on li "Plateformes" at bounding box center [448, 176] width 105 height 30
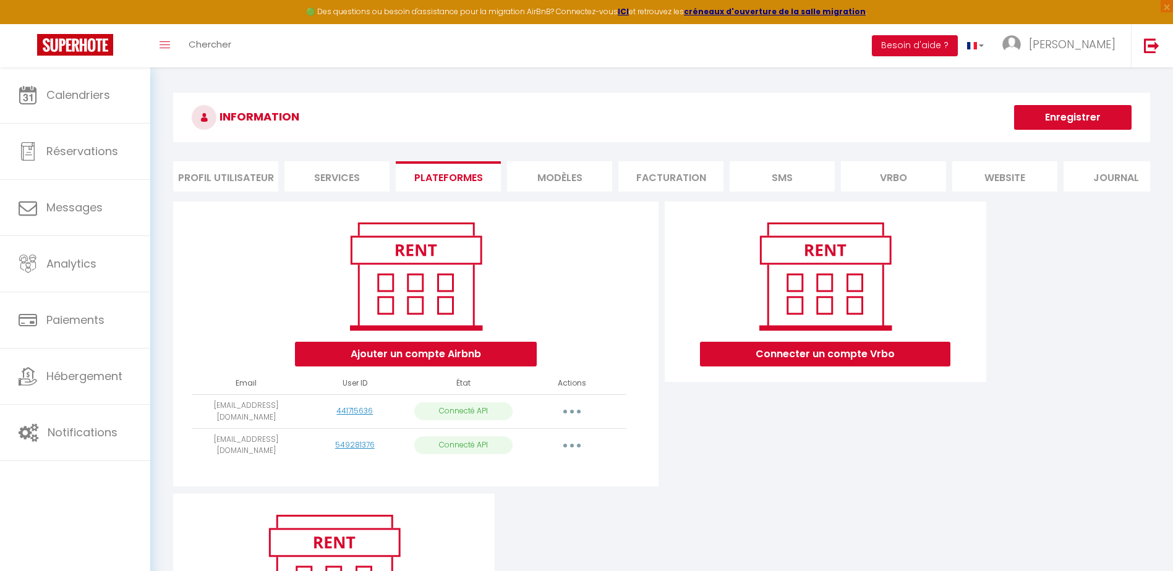
click at [554, 176] on li "MODÈLES" at bounding box center [559, 176] width 105 height 30
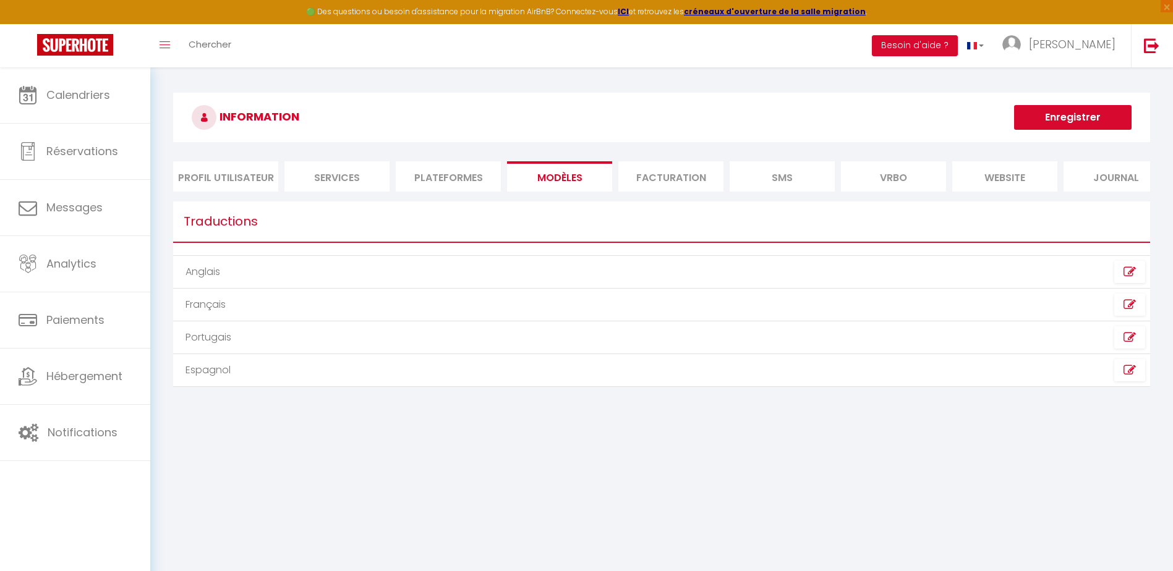
click at [664, 188] on li "Facturation" at bounding box center [670, 176] width 105 height 30
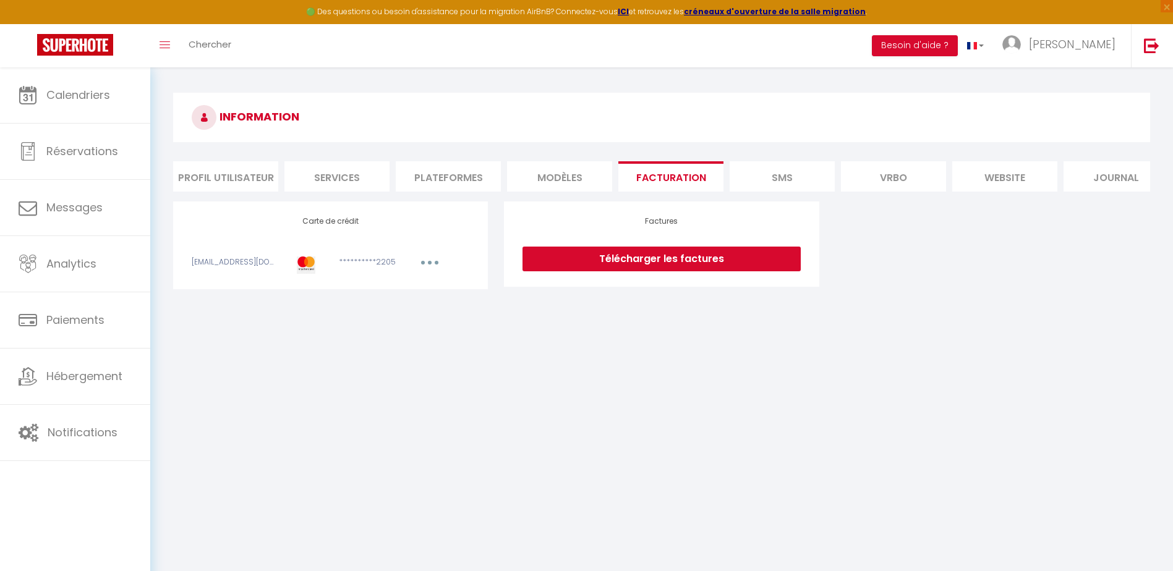
click at [431, 265] on icon "button" at bounding box center [430, 263] width 4 height 4
drag, startPoint x: 533, startPoint y: 371, endPoint x: 597, endPoint y: 344, distance: 69.8
click at [549, 371] on body "🟢 Des questions ou besoin d'assistance pour la migration AirBnB? Connectez-vous…" at bounding box center [586, 352] width 1173 height 571
click at [787, 174] on li "SMS" at bounding box center [781, 176] width 105 height 30
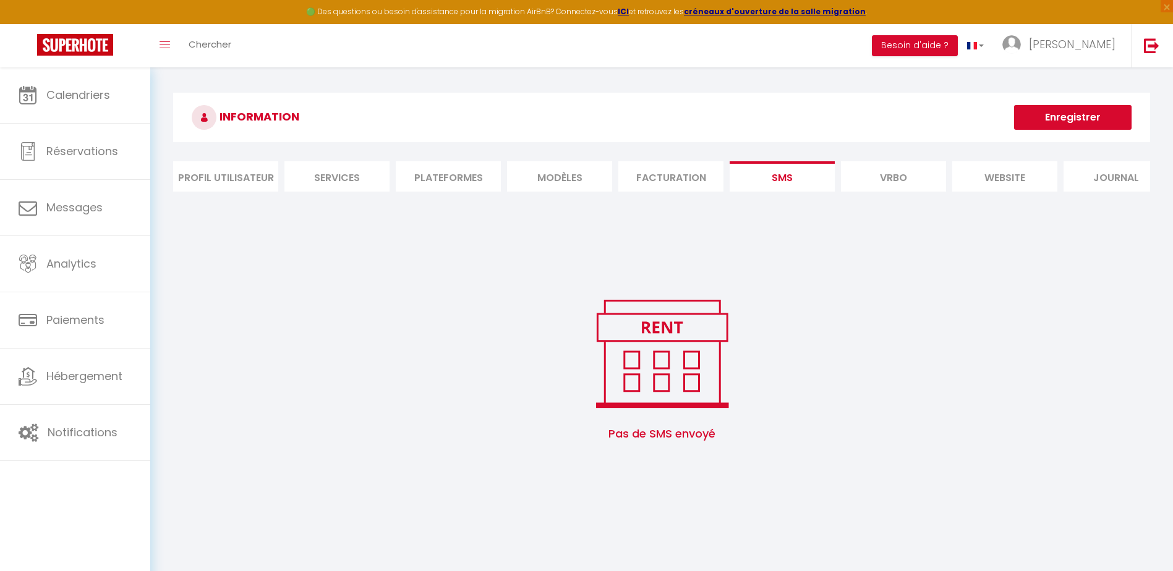
click at [907, 179] on li "Vrbo" at bounding box center [893, 176] width 105 height 30
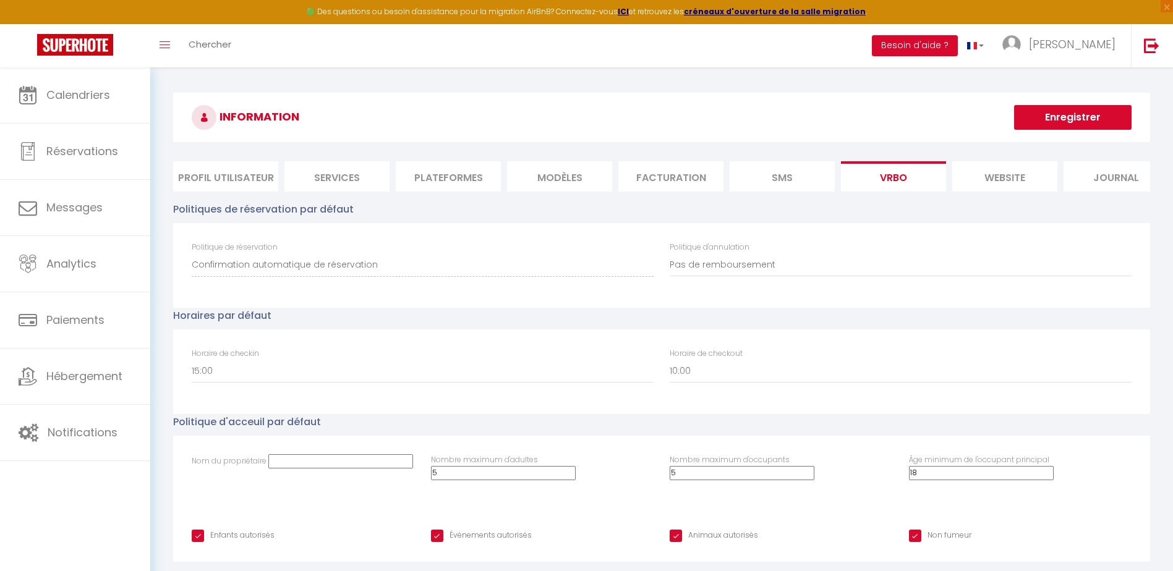
click at [993, 179] on li "website" at bounding box center [1004, 176] width 105 height 30
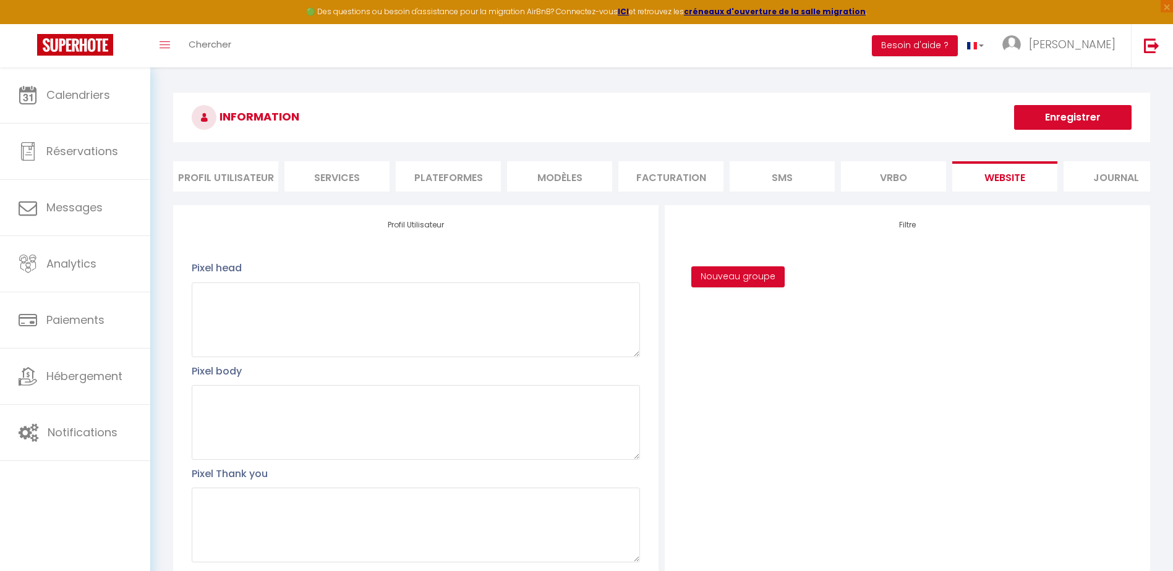
click at [880, 180] on li "Vrbo" at bounding box center [893, 176] width 105 height 30
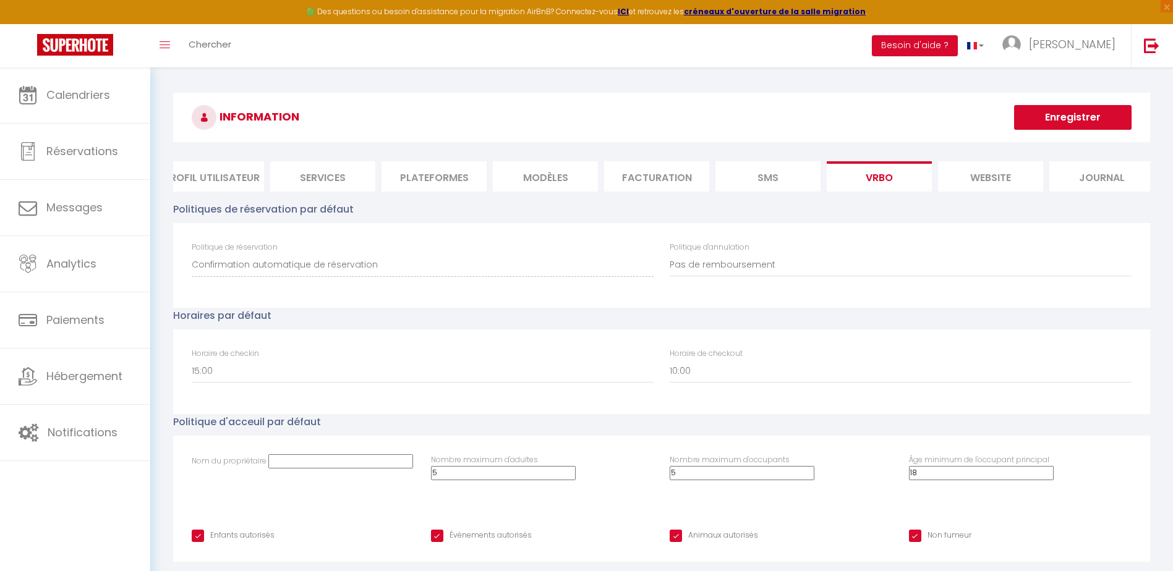
scroll to position [0, 25]
click at [1109, 181] on li "Journal" at bounding box center [1090, 176] width 105 height 30
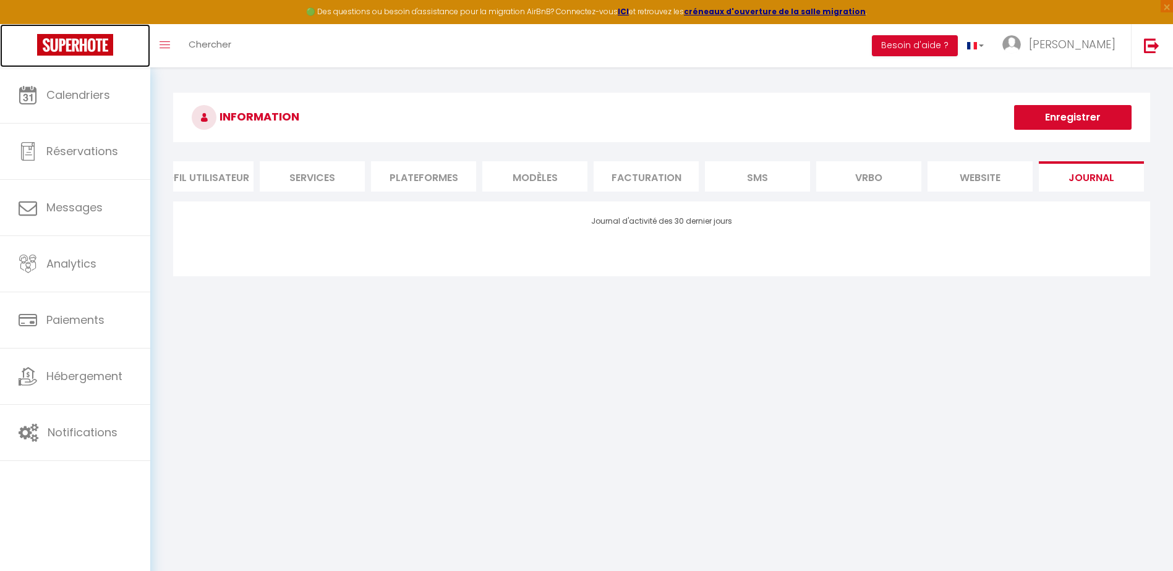
click at [80, 46] on img at bounding box center [75, 45] width 76 height 22
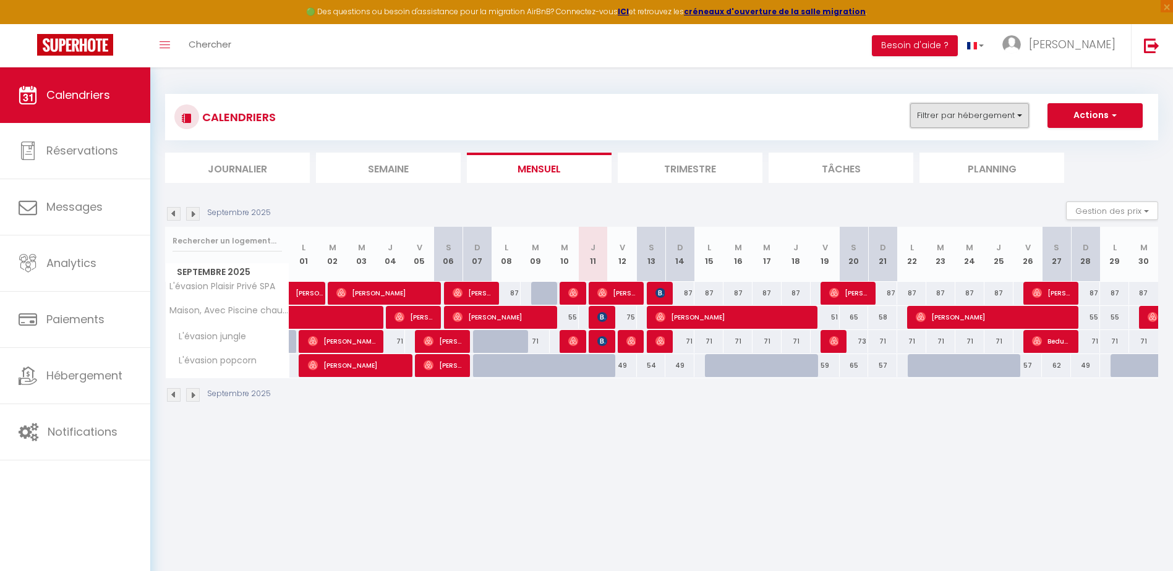
click at [983, 116] on button "Filtrer par hébergement" at bounding box center [969, 115] width 119 height 25
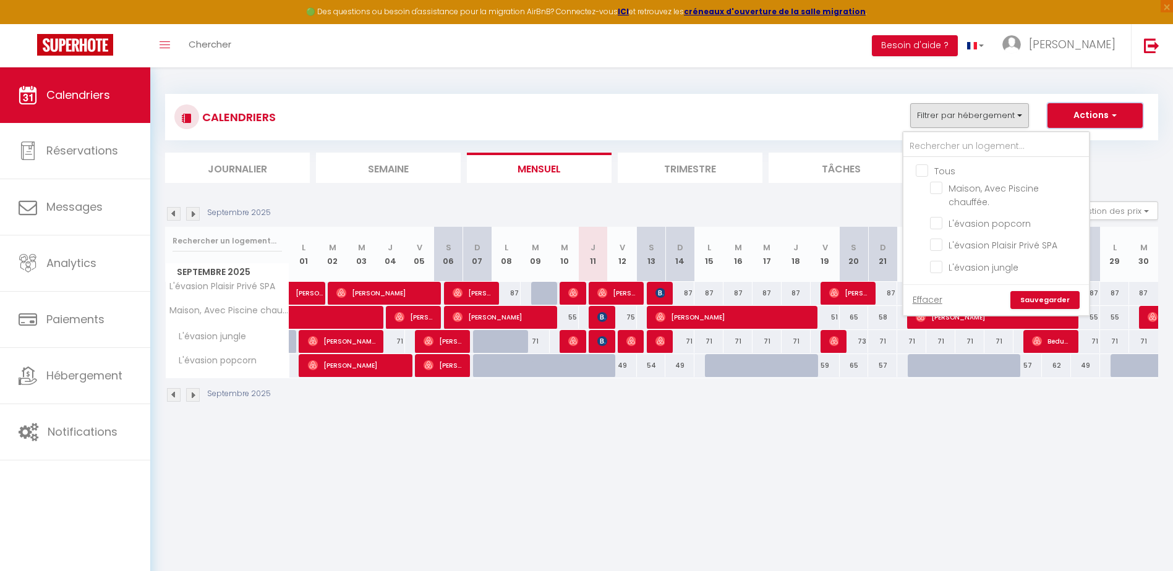
click at [1092, 116] on button "Actions" at bounding box center [1094, 115] width 95 height 25
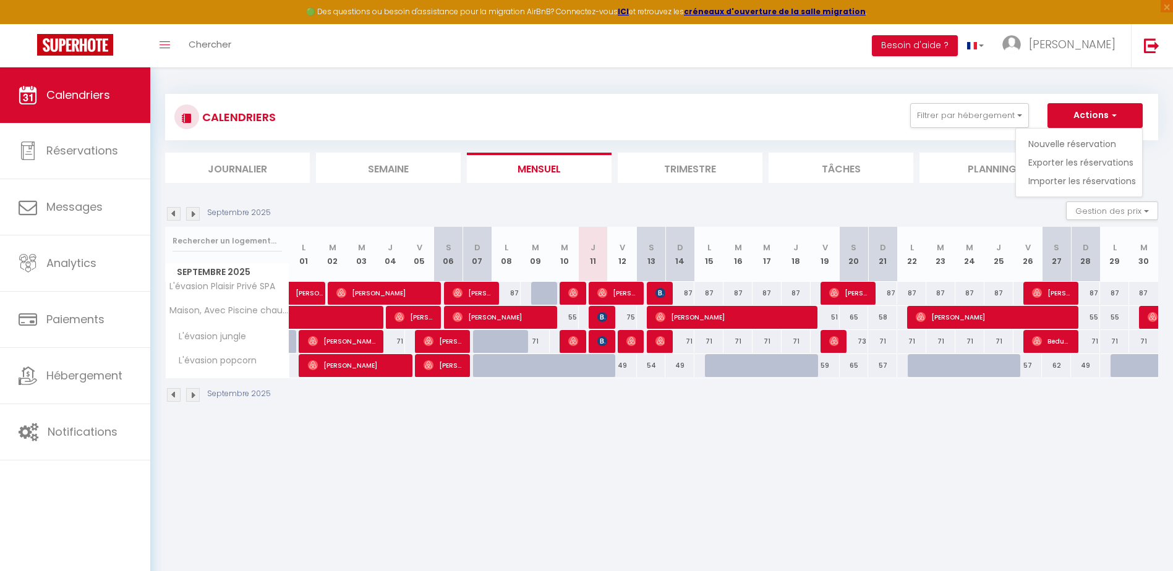
click at [1157, 82] on div "CALENDRIERS Filtrer par hébergement Tous Maison, Avec [PERSON_NAME]. L'évasion …" at bounding box center [661, 248] width 993 height 333
click at [1167, 8] on span "×" at bounding box center [1166, 6] width 12 height 12
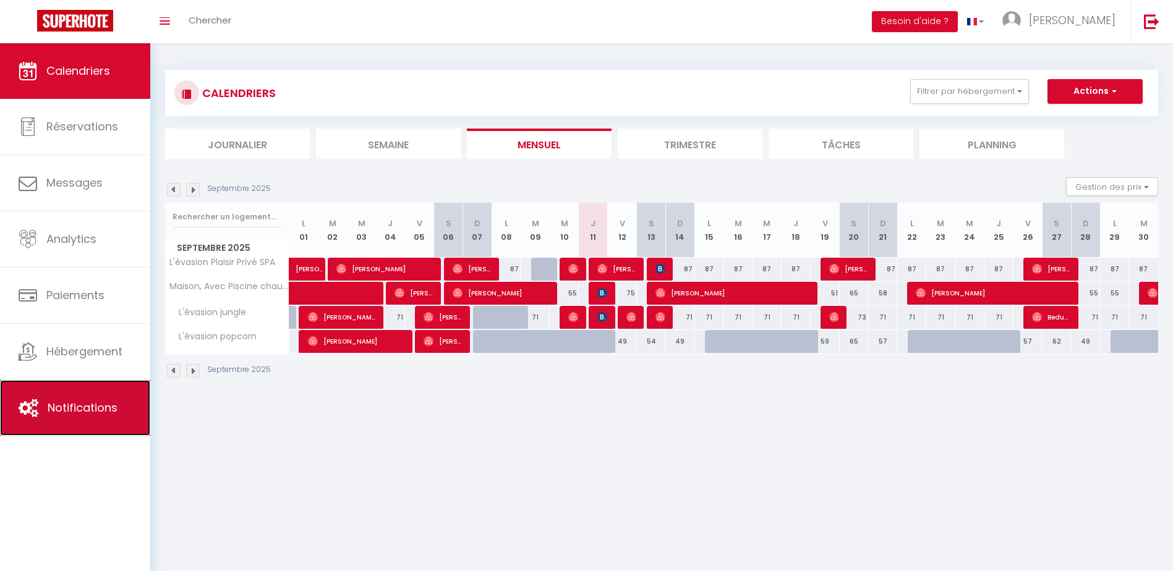
click at [68, 417] on link "Notifications" at bounding box center [75, 408] width 150 height 56
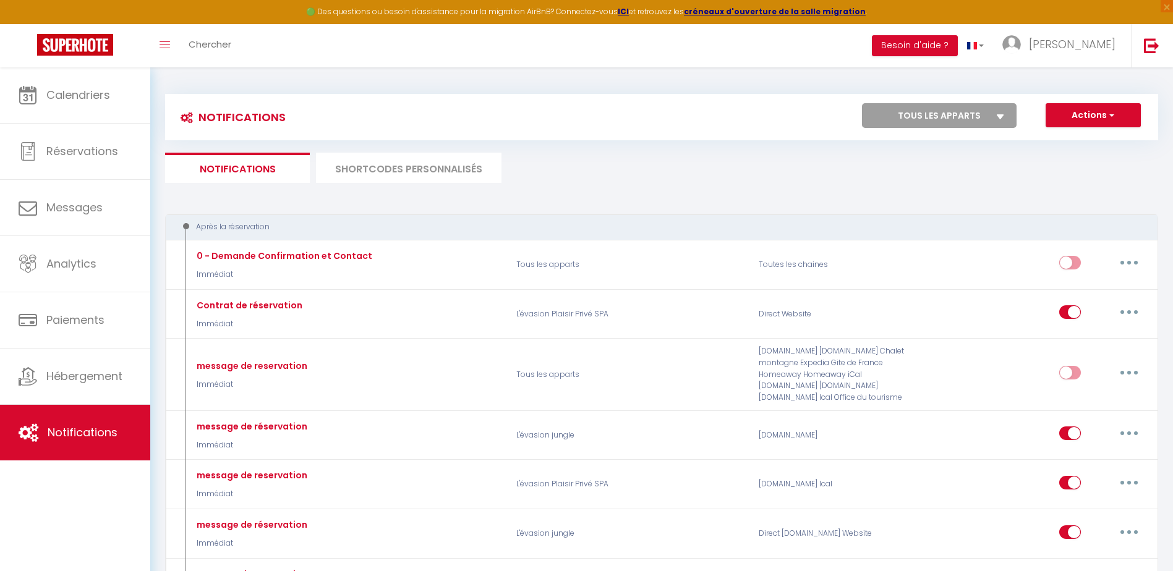
click at [399, 166] on li "SHORTCODES PERSONNALISÉS" at bounding box center [408, 168] width 185 height 30
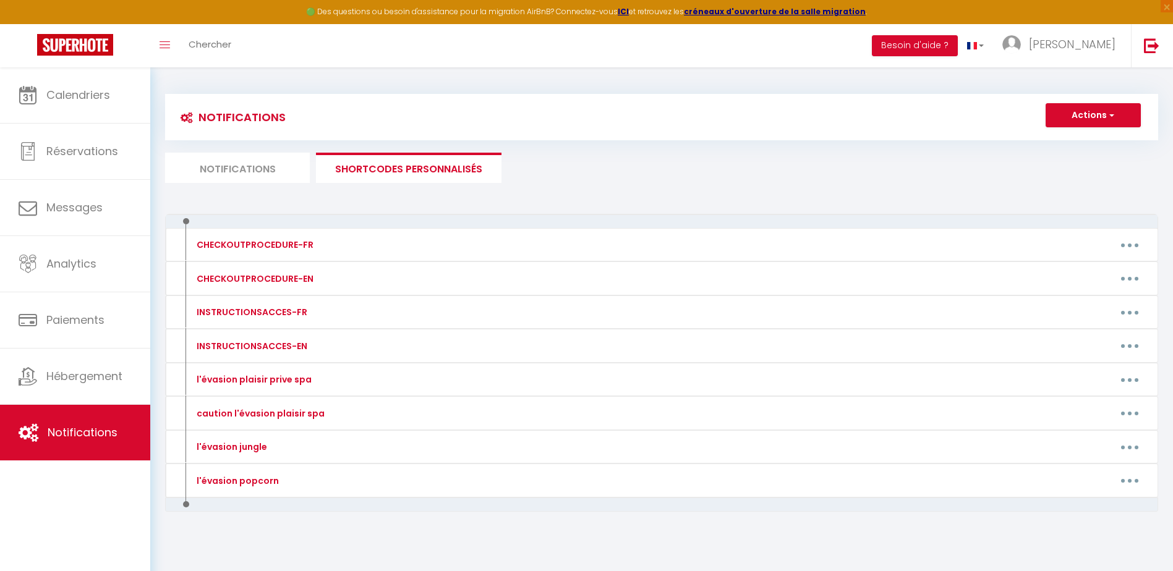
click at [241, 164] on li "Notifications" at bounding box center [237, 168] width 145 height 30
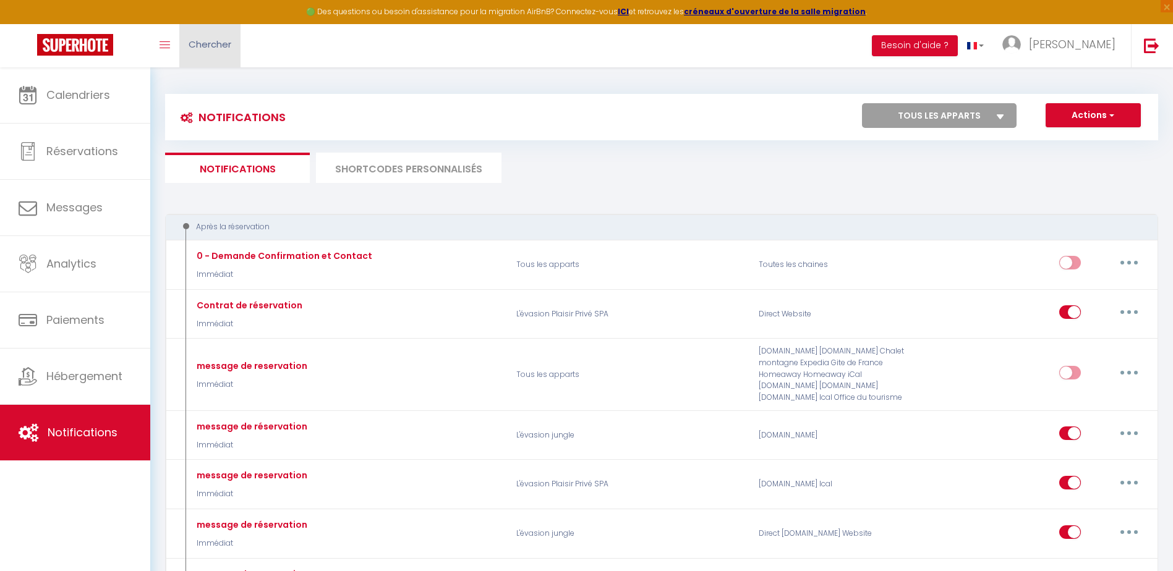
click at [199, 44] on span "Chercher" at bounding box center [210, 44] width 43 height 13
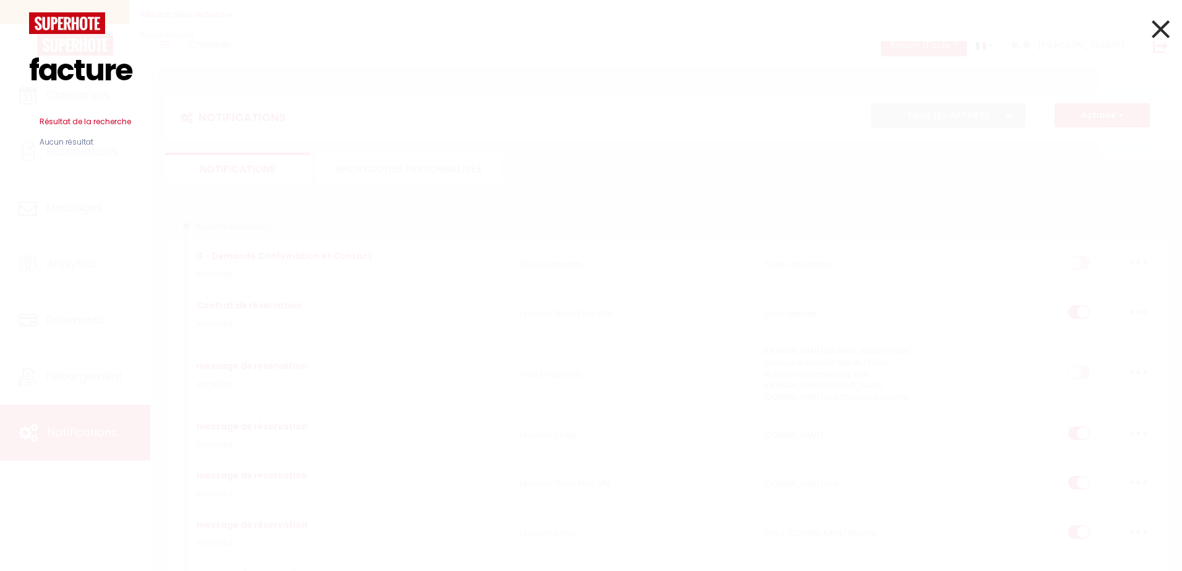
type input "facture"
drag, startPoint x: 421, startPoint y: 197, endPoint x: 395, endPoint y: 178, distance: 31.9
click at [418, 194] on div "facture Résultat de la recherche Id Appart Voyageur Checkin Checkout Nuits Pers…" at bounding box center [591, 285] width 1182 height 571
drag, startPoint x: 604, startPoint y: 82, endPoint x: 1119, endPoint y: 119, distance: 516.2
click at [652, 91] on input "facture" at bounding box center [591, 70] width 1124 height 73
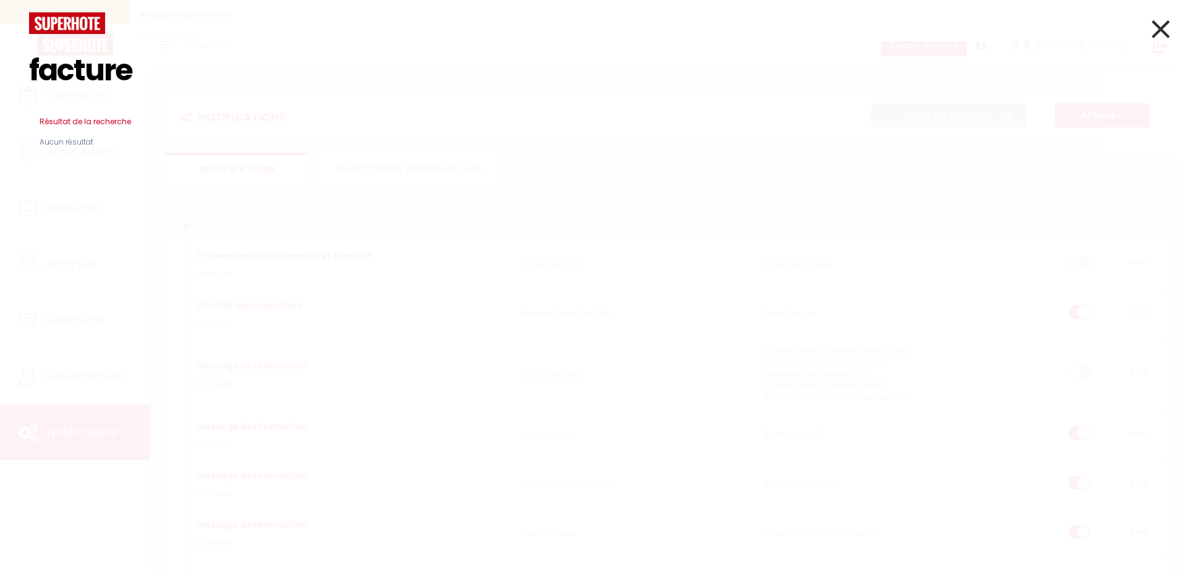
click at [1161, 25] on icon at bounding box center [1161, 29] width 18 height 31
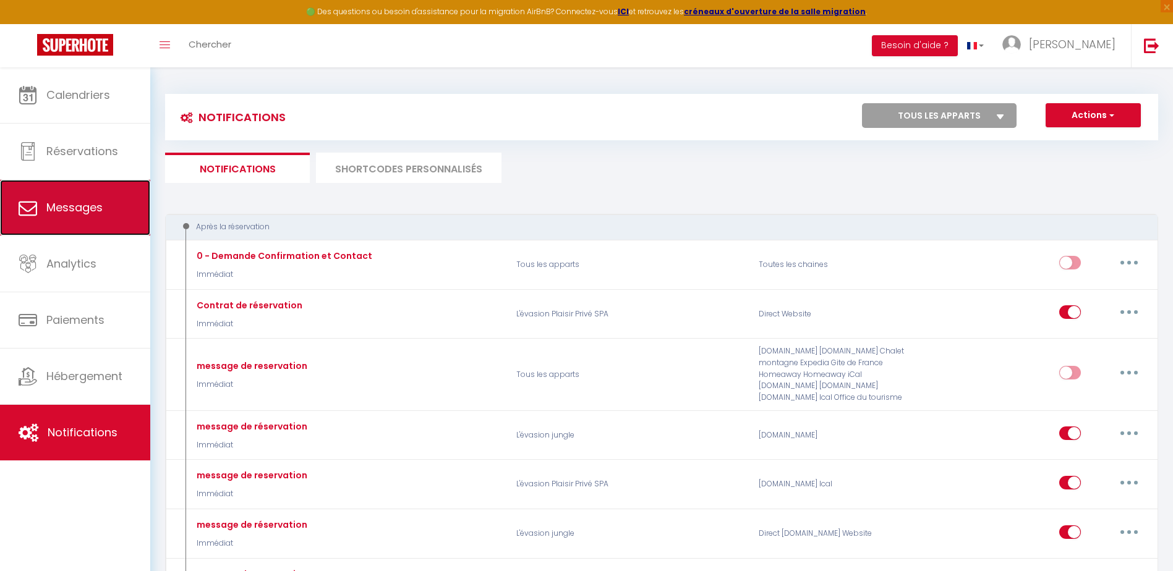
click at [90, 208] on span "Messages" at bounding box center [74, 207] width 56 height 15
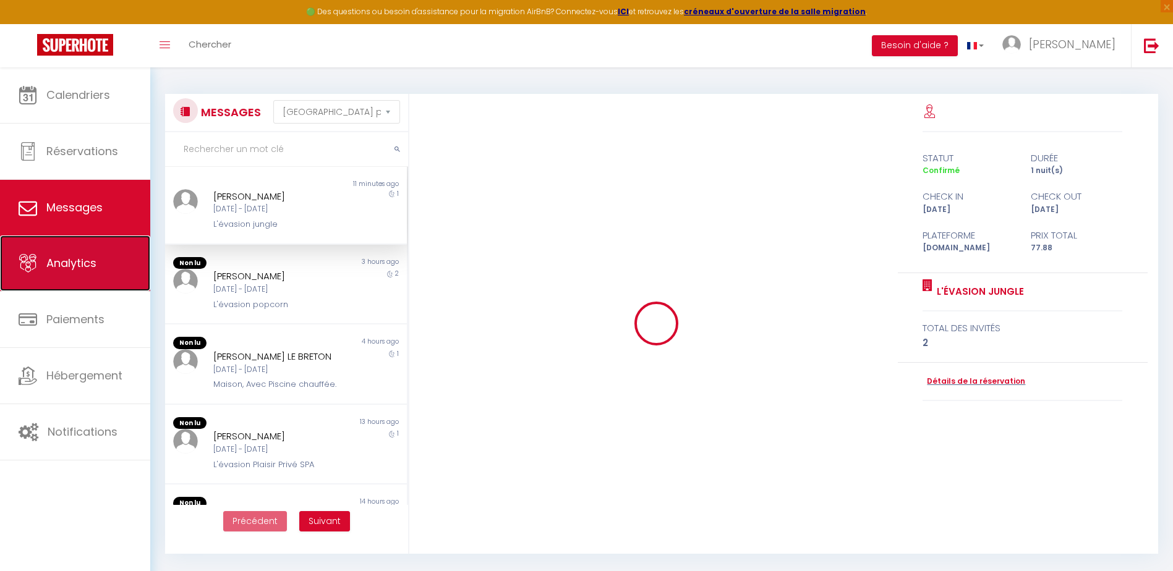
click at [85, 245] on link "Analytics" at bounding box center [75, 263] width 150 height 56
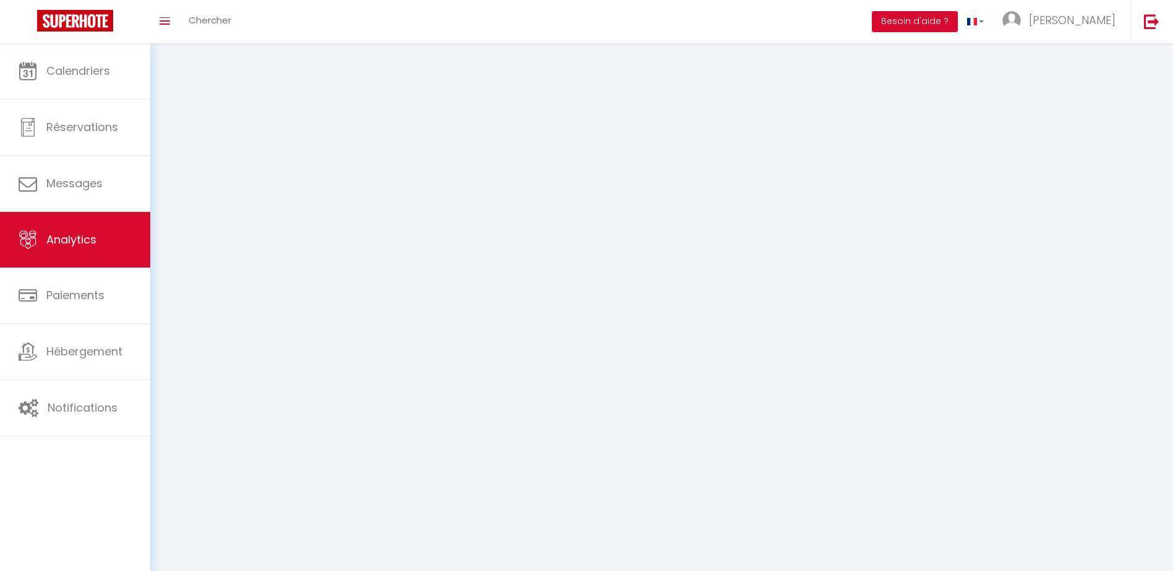
select select "2025"
select select "9"
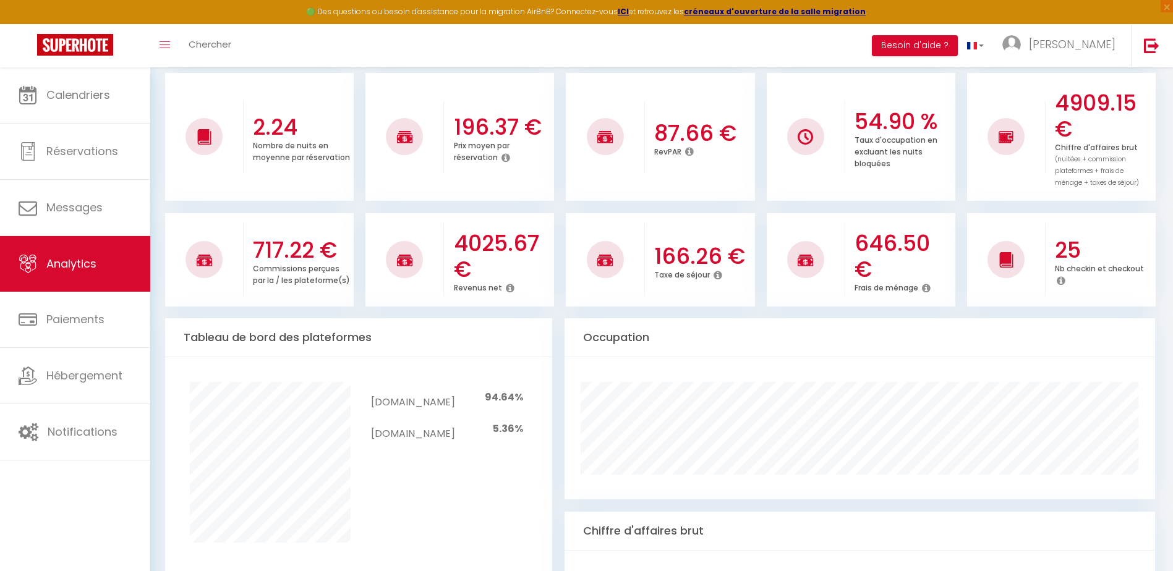
scroll to position [309, 0]
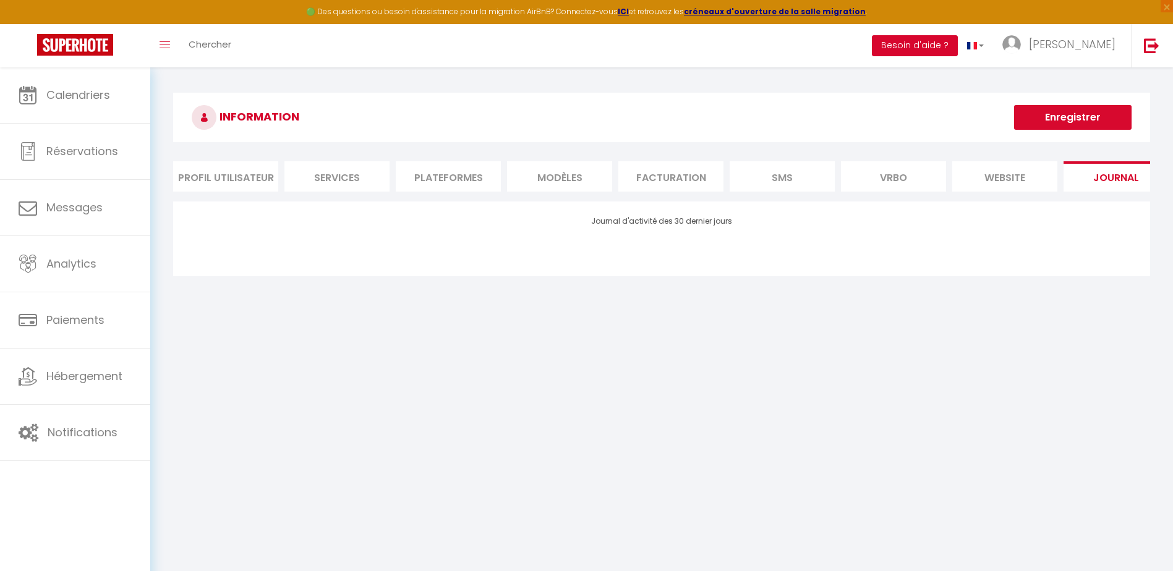
click at [957, 45] on button "Besoin d'aide ?" at bounding box center [915, 45] width 86 height 21
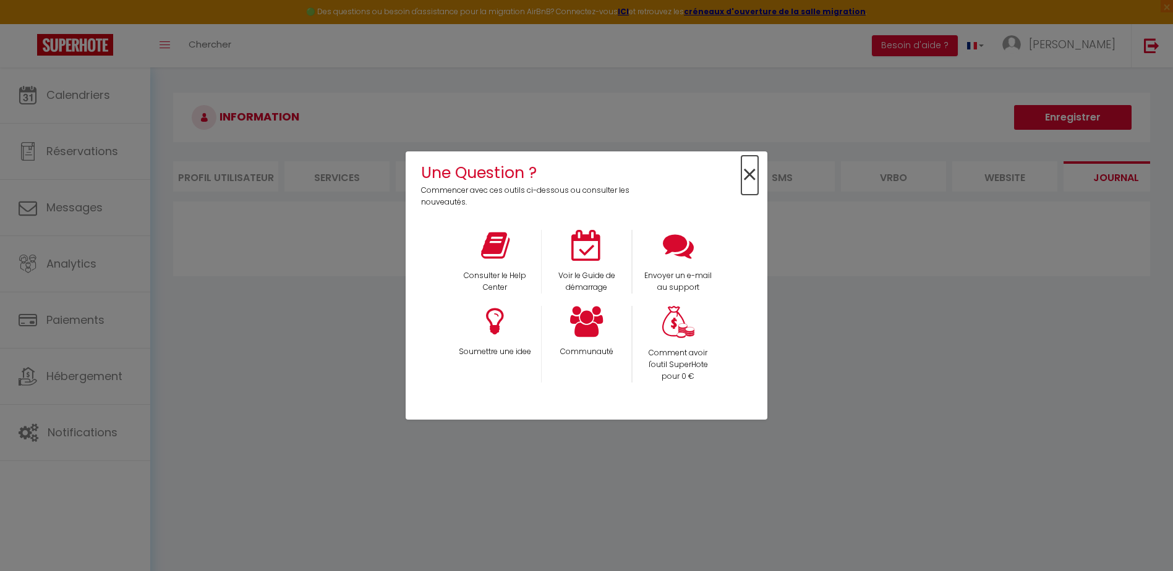
click at [755, 171] on span "×" at bounding box center [749, 175] width 17 height 39
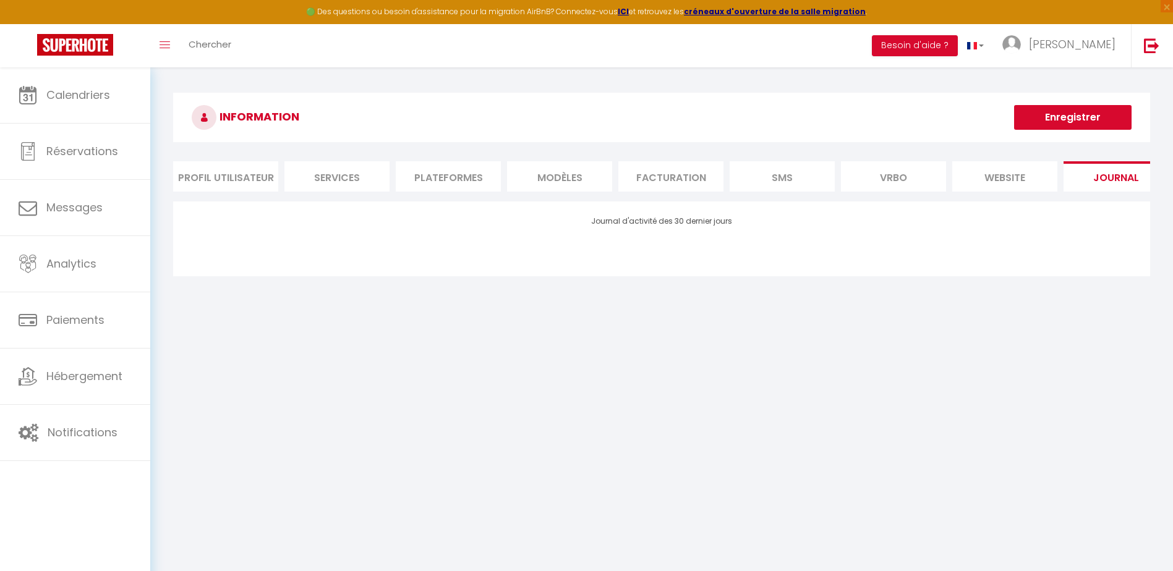
click at [884, 312] on div "INFORMATION Enregistrer Profil Utilisateur Services Plateformes MODÈLES Factura…" at bounding box center [661, 189] width 1022 height 244
click at [182, 35] on link "Chercher" at bounding box center [209, 45] width 61 height 43
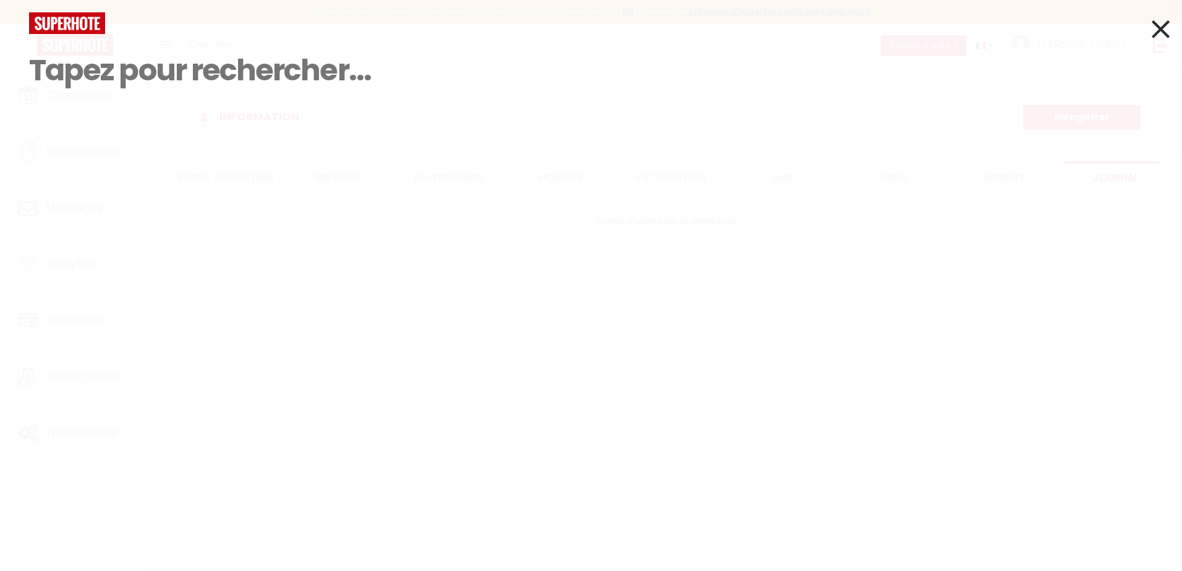
click at [148, 41] on input at bounding box center [591, 70] width 1124 height 73
click at [1152, 28] on icon at bounding box center [1161, 29] width 18 height 31
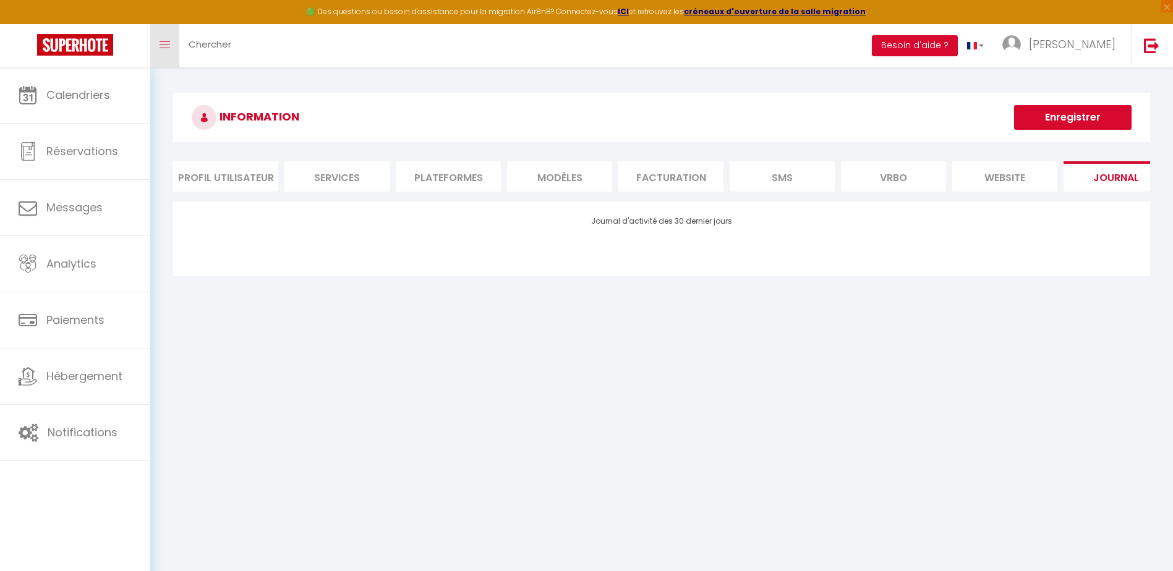
click at [164, 42] on icon "Toggle menubar" at bounding box center [164, 44] width 11 height 7
click at [1096, 45] on span "[PERSON_NAME]" at bounding box center [1072, 43] width 87 height 15
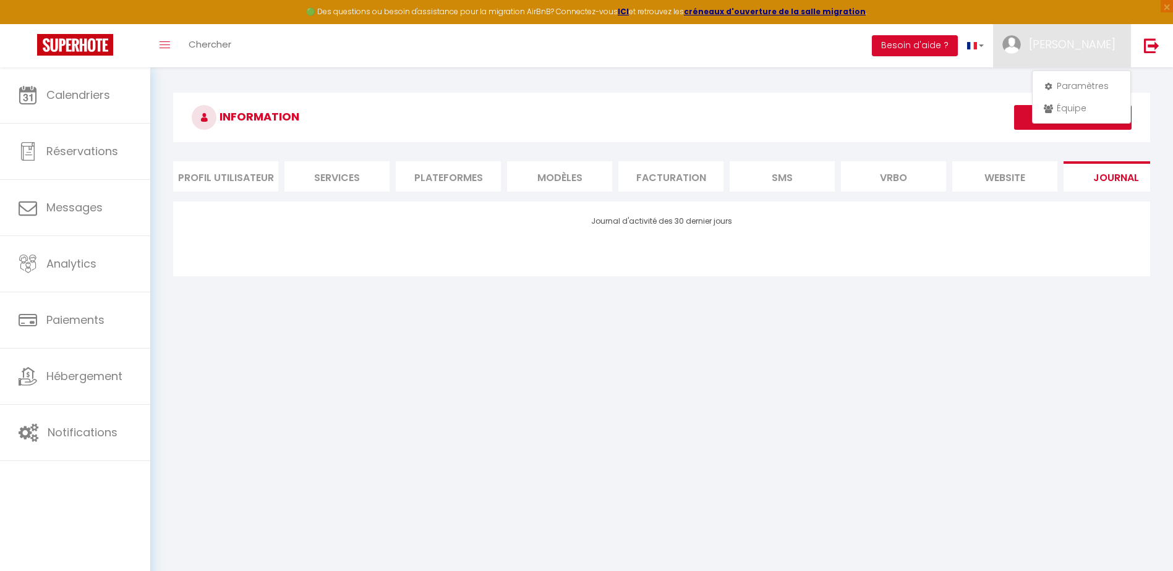
drag, startPoint x: 940, startPoint y: 277, endPoint x: 895, endPoint y: 30, distance: 250.6
click at [940, 269] on div "Journal d'activité des 30 dernier jours" at bounding box center [661, 238] width 977 height 75
